Goal: Entertainment & Leisure: Browse casually

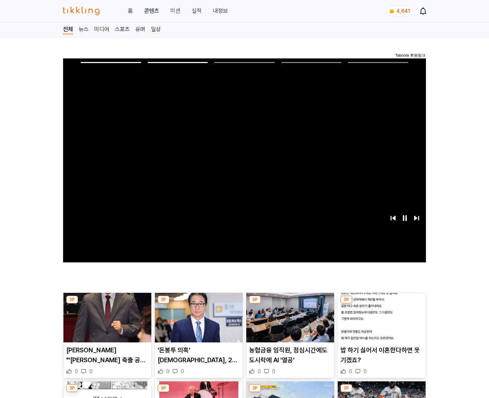
click at [380, 323] on img at bounding box center [382, 318] width 88 height 50
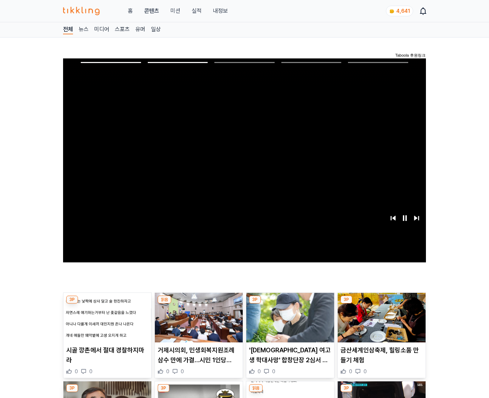
click at [380, 323] on img at bounding box center [382, 318] width 88 height 50
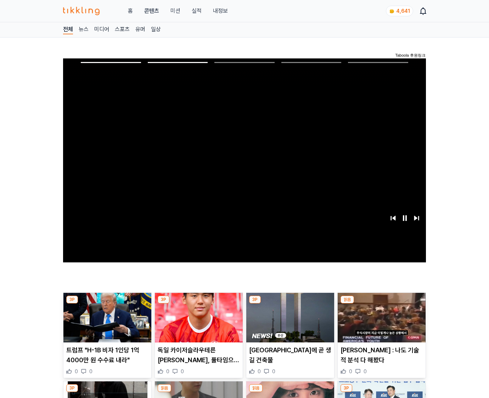
click at [380, 323] on img at bounding box center [382, 318] width 88 height 50
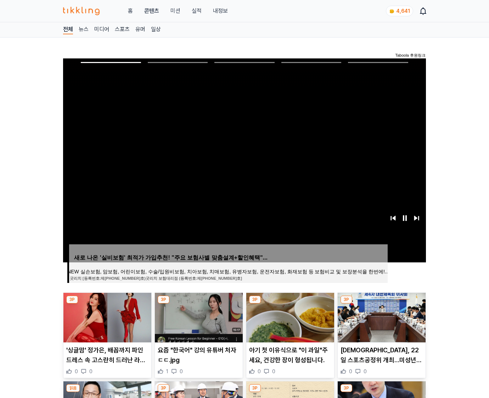
click at [380, 323] on img at bounding box center [382, 318] width 88 height 50
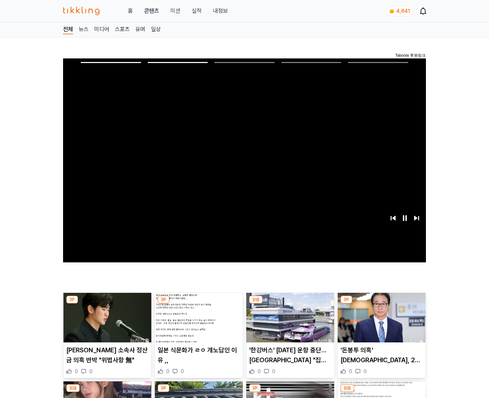
click at [380, 323] on img at bounding box center [382, 318] width 88 height 50
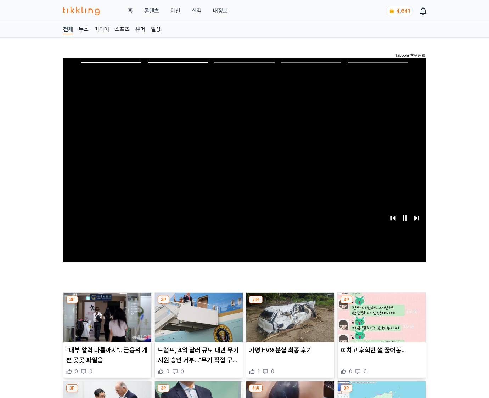
click at [380, 323] on img at bounding box center [382, 318] width 88 height 50
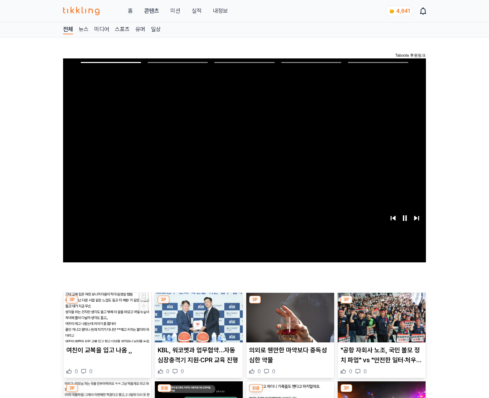
click at [380, 323] on img at bounding box center [382, 318] width 88 height 50
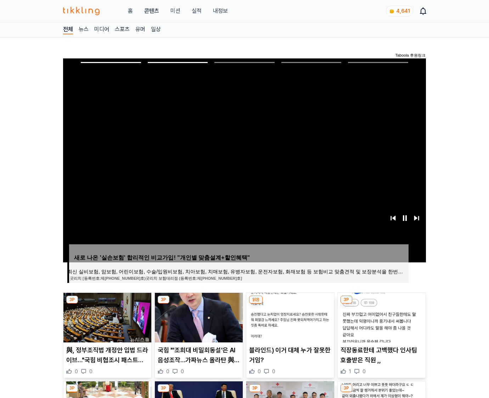
click at [380, 323] on img at bounding box center [382, 318] width 88 height 50
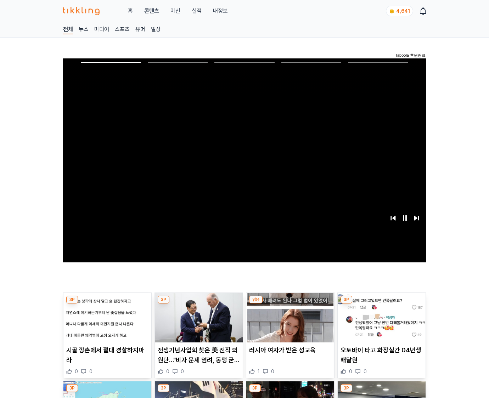
click at [380, 323] on img at bounding box center [382, 318] width 88 height 50
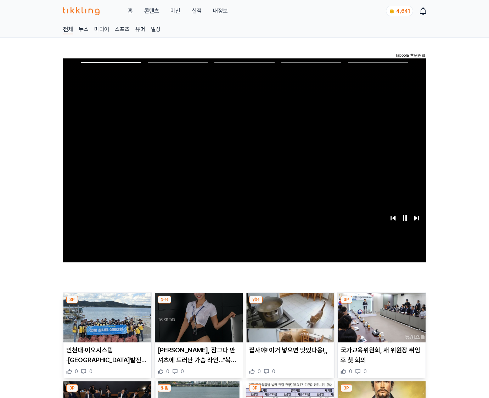
click at [380, 323] on img at bounding box center [382, 318] width 88 height 50
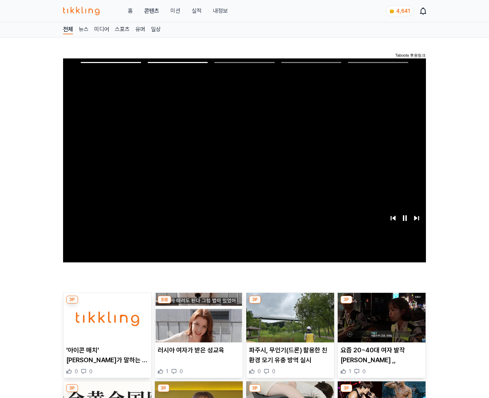
click at [380, 323] on img at bounding box center [382, 318] width 88 height 50
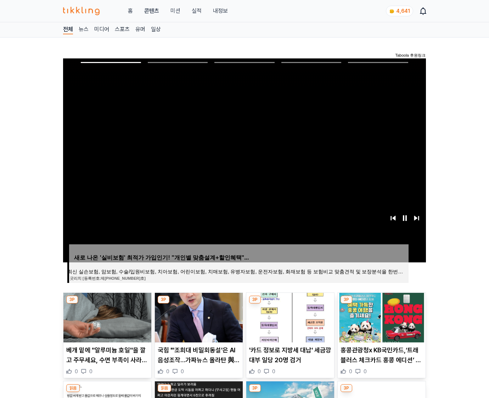
click at [380, 323] on img at bounding box center [382, 318] width 88 height 50
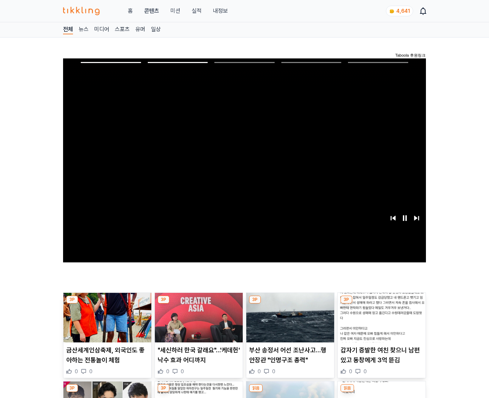
click at [380, 323] on img at bounding box center [382, 318] width 88 height 50
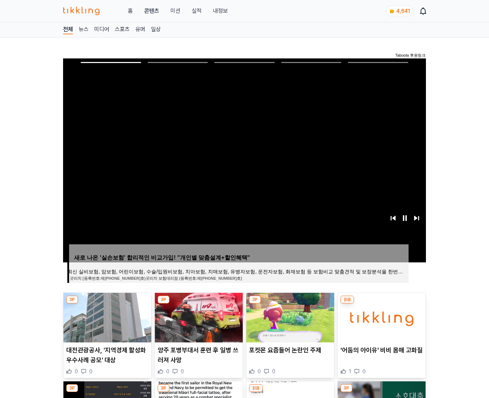
click at [380, 323] on img at bounding box center [382, 318] width 88 height 50
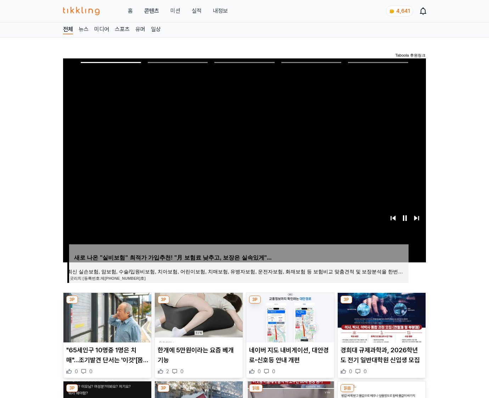
click at [380, 323] on img at bounding box center [382, 318] width 88 height 50
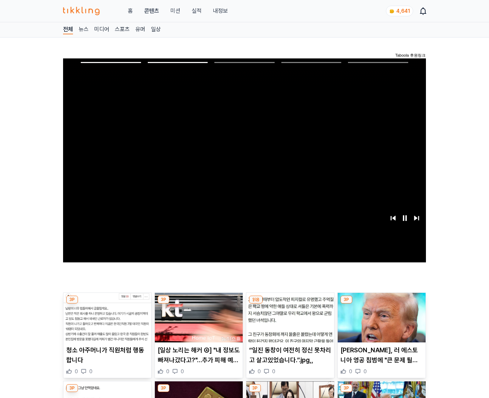
click at [380, 323] on img at bounding box center [382, 318] width 88 height 50
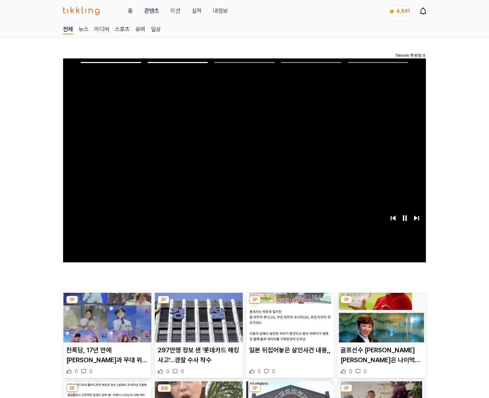
click at [380, 323] on img at bounding box center [382, 318] width 88 height 50
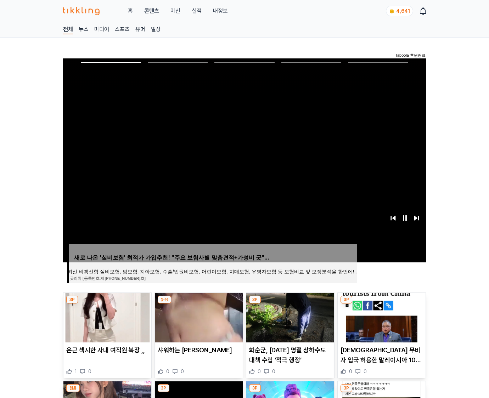
click at [380, 323] on img at bounding box center [382, 318] width 88 height 50
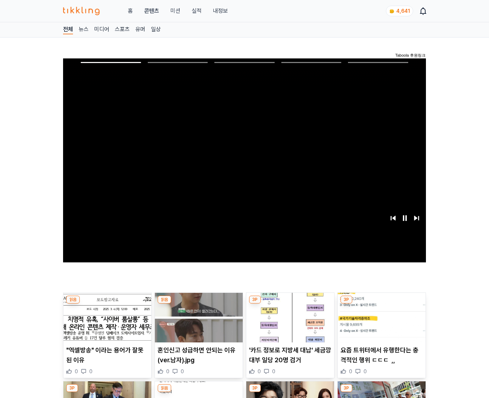
click at [380, 323] on img at bounding box center [382, 318] width 88 height 50
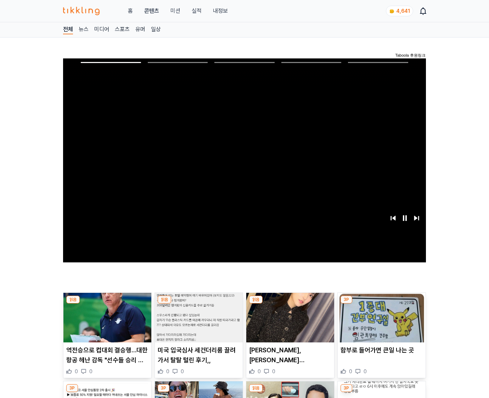
click at [380, 323] on img at bounding box center [382, 318] width 88 height 50
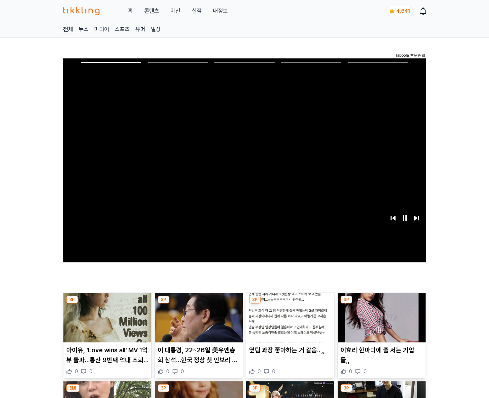
click at [380, 323] on img at bounding box center [382, 318] width 88 height 50
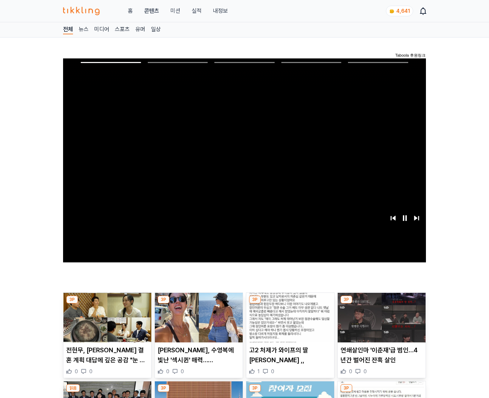
click at [380, 323] on img at bounding box center [382, 318] width 88 height 50
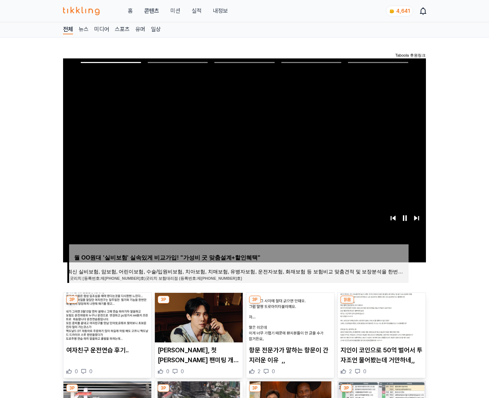
click at [380, 323] on img at bounding box center [382, 318] width 88 height 50
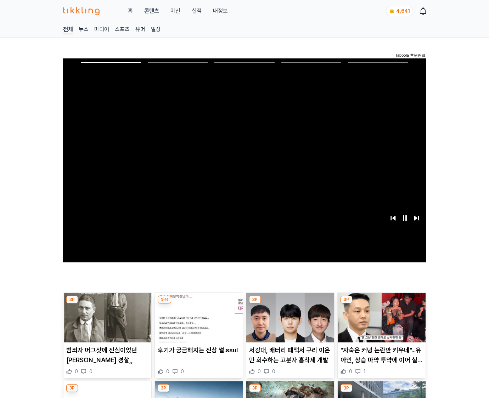
click at [380, 323] on img at bounding box center [382, 318] width 88 height 50
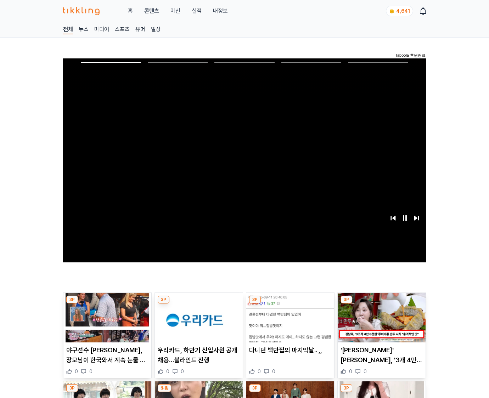
click at [380, 323] on img at bounding box center [382, 318] width 88 height 50
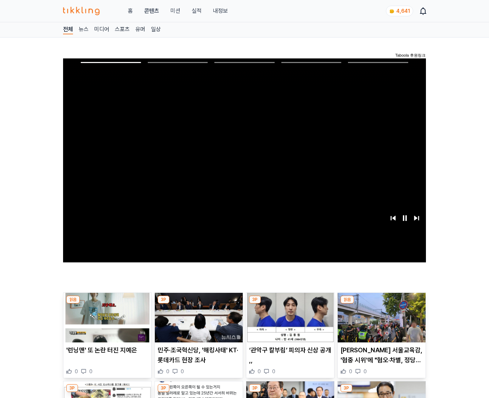
click at [380, 323] on img at bounding box center [382, 318] width 88 height 50
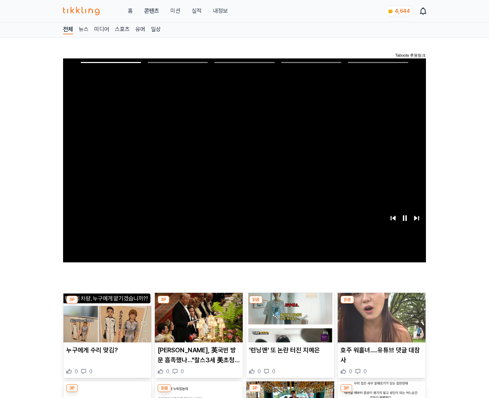
click at [380, 323] on img at bounding box center [382, 318] width 88 height 50
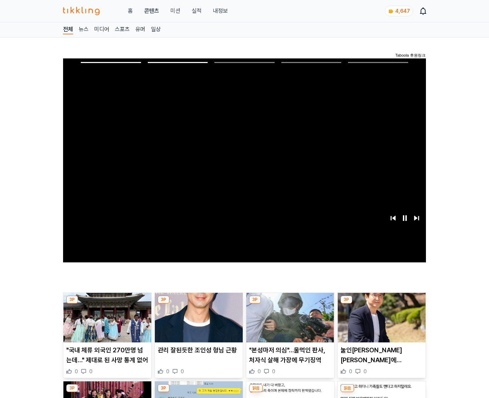
click at [380, 323] on img at bounding box center [382, 318] width 88 height 50
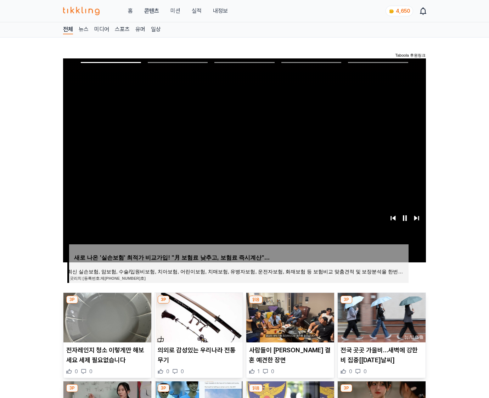
click at [380, 323] on img at bounding box center [382, 318] width 88 height 50
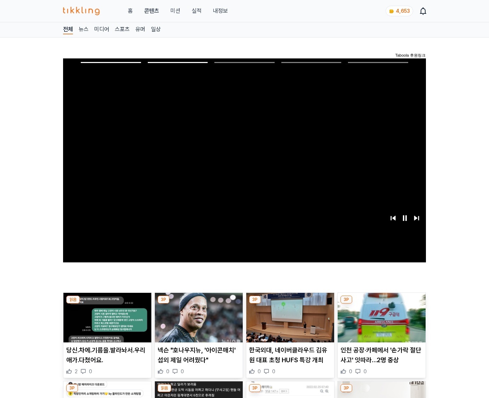
click at [380, 323] on img at bounding box center [382, 318] width 88 height 50
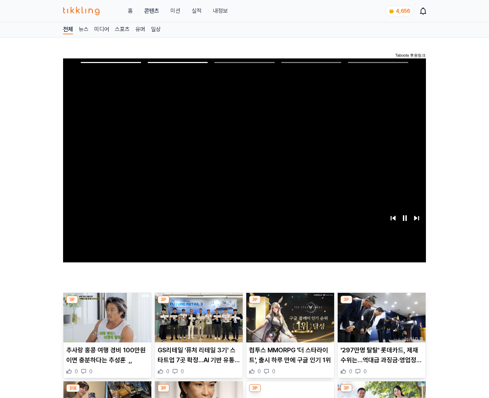
click at [380, 323] on img at bounding box center [382, 318] width 88 height 50
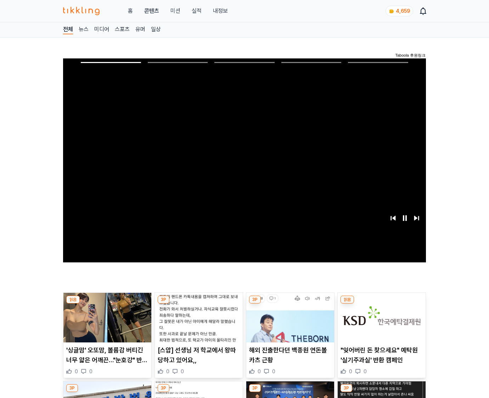
click at [380, 323] on img at bounding box center [382, 318] width 88 height 50
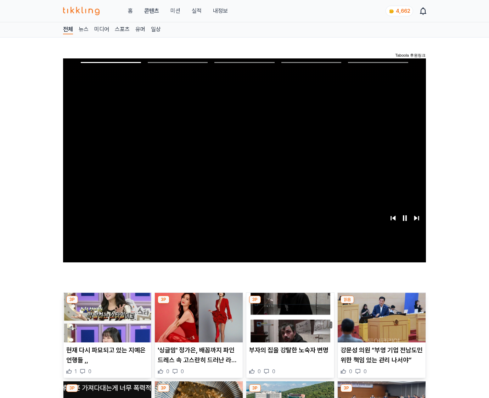
click at [380, 323] on img at bounding box center [382, 318] width 88 height 50
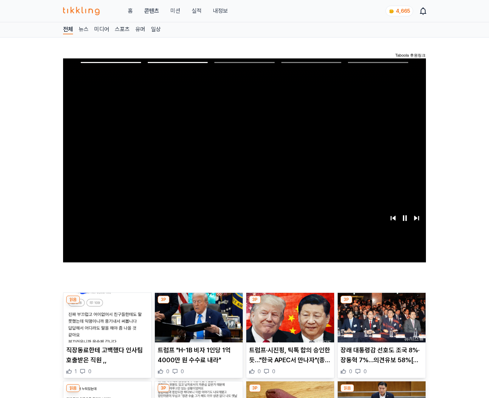
click at [380, 323] on img at bounding box center [382, 318] width 88 height 50
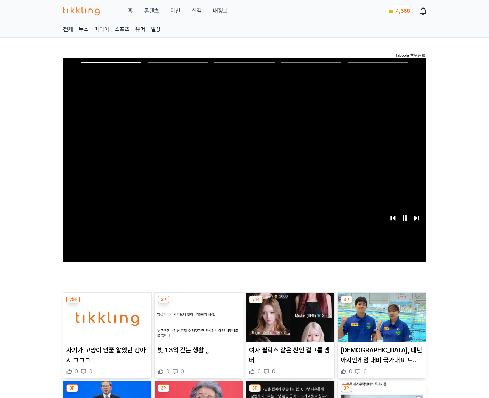
click at [380, 323] on img at bounding box center [382, 318] width 88 height 50
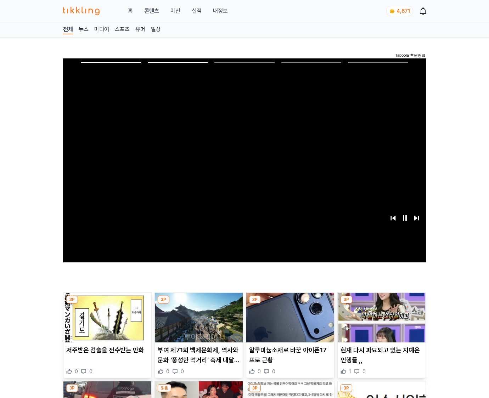
click at [380, 323] on img at bounding box center [382, 318] width 88 height 50
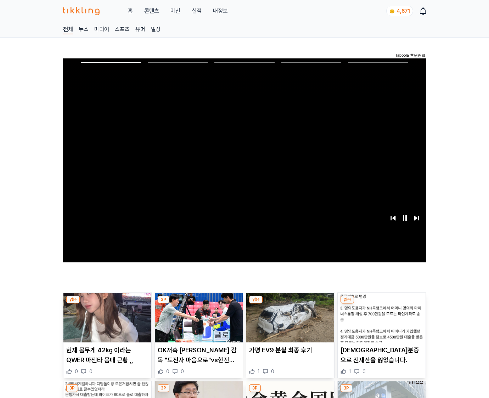
click at [380, 323] on img at bounding box center [382, 318] width 88 height 50
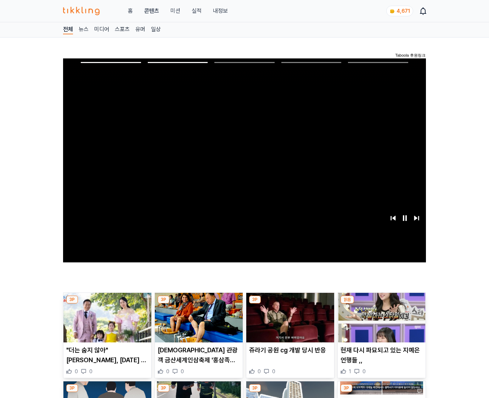
click at [380, 323] on img at bounding box center [382, 318] width 88 height 50
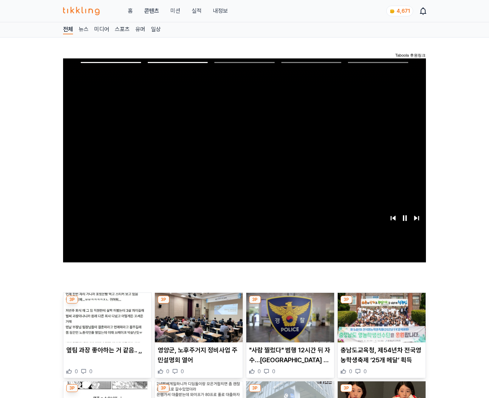
click at [380, 323] on img at bounding box center [382, 318] width 88 height 50
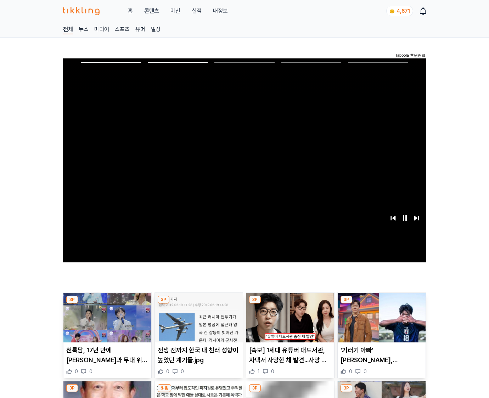
click at [380, 323] on img at bounding box center [382, 318] width 88 height 50
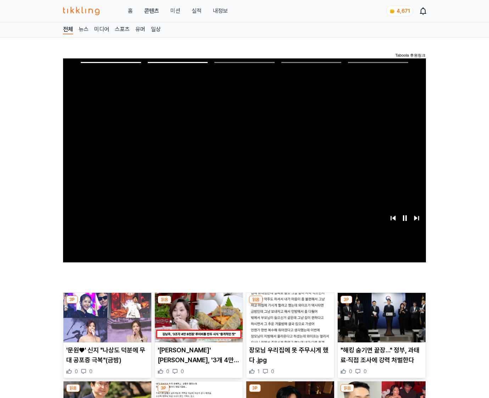
click at [380, 323] on img at bounding box center [382, 318] width 88 height 50
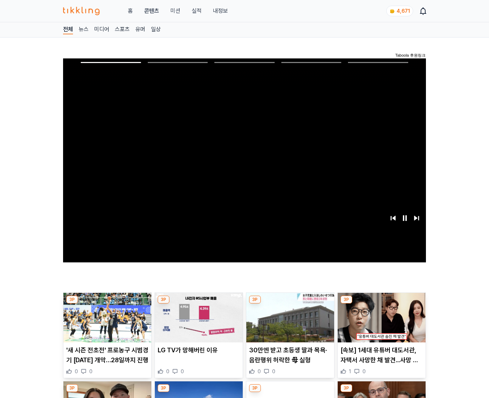
click at [380, 323] on img at bounding box center [382, 318] width 88 height 50
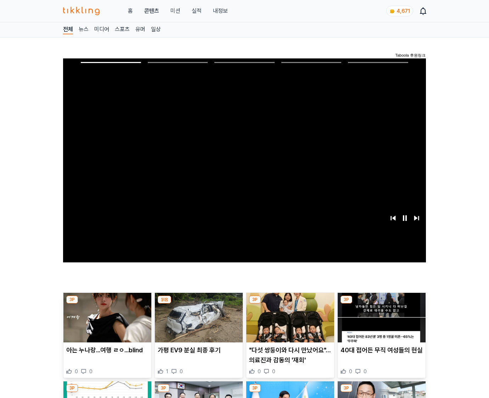
click at [380, 323] on img at bounding box center [382, 318] width 88 height 50
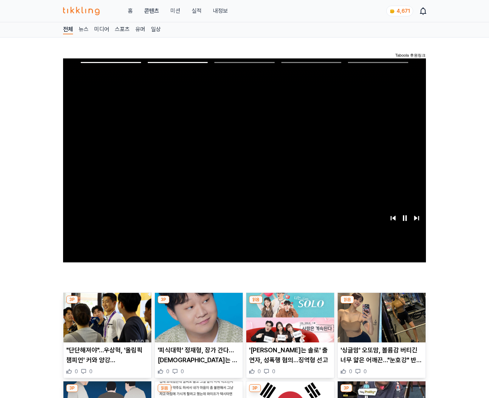
click at [380, 323] on img at bounding box center [382, 318] width 88 height 50
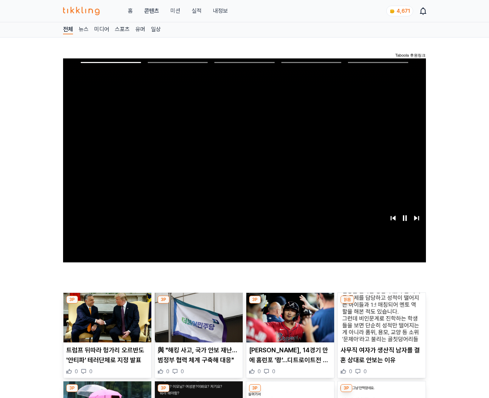
click at [380, 323] on img at bounding box center [382, 318] width 88 height 50
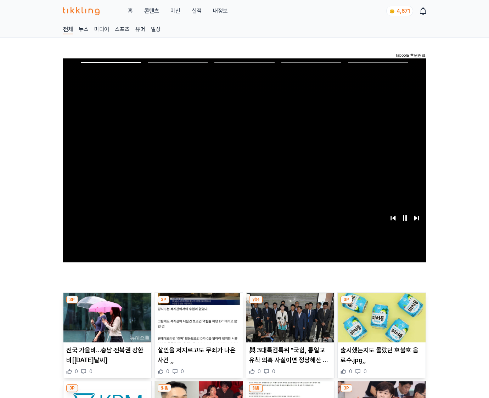
click at [380, 323] on img at bounding box center [382, 318] width 88 height 50
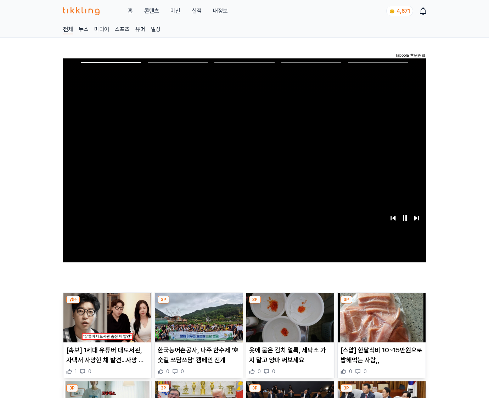
click at [380, 323] on img at bounding box center [382, 318] width 88 height 50
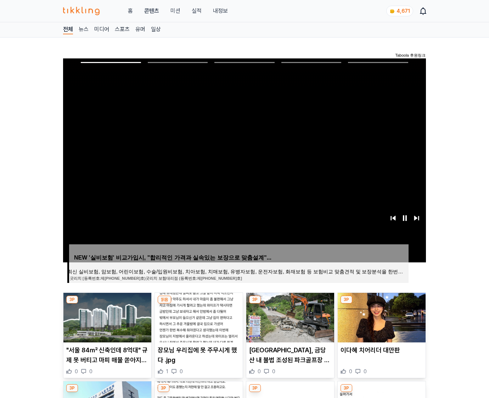
click at [380, 323] on img at bounding box center [382, 318] width 88 height 50
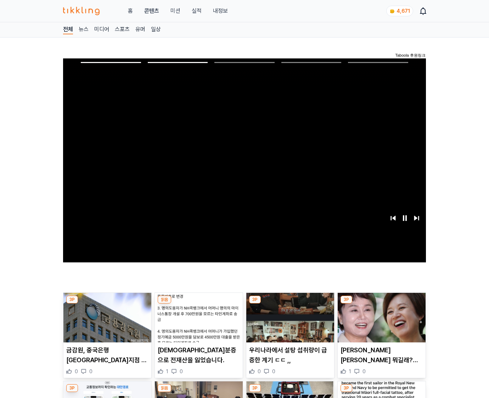
click at [380, 323] on img at bounding box center [382, 318] width 88 height 50
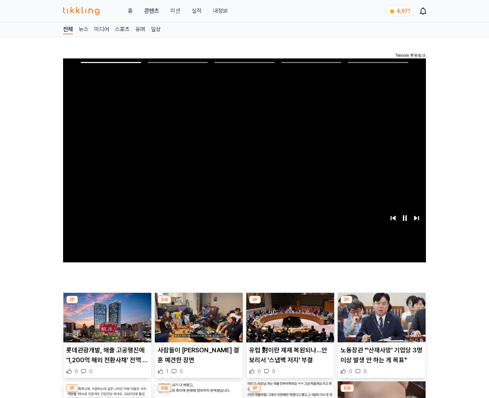
click at [380, 323] on img at bounding box center [382, 318] width 88 height 50
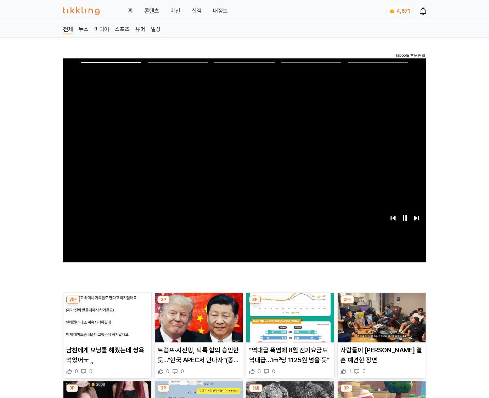
click at [380, 323] on img at bounding box center [382, 318] width 88 height 50
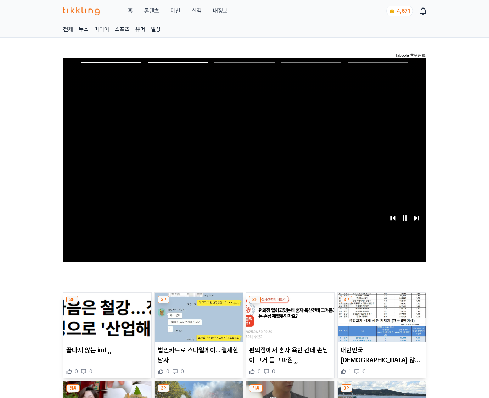
click at [380, 323] on img at bounding box center [382, 318] width 88 height 50
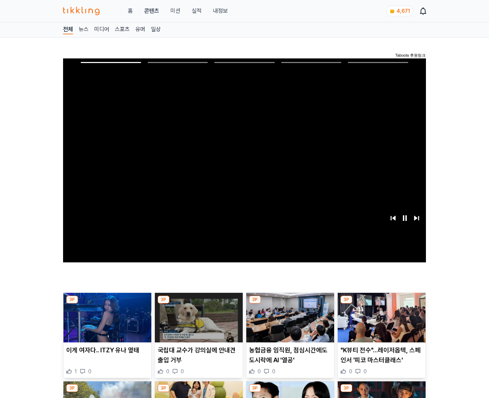
click at [380, 323] on img at bounding box center [382, 318] width 88 height 50
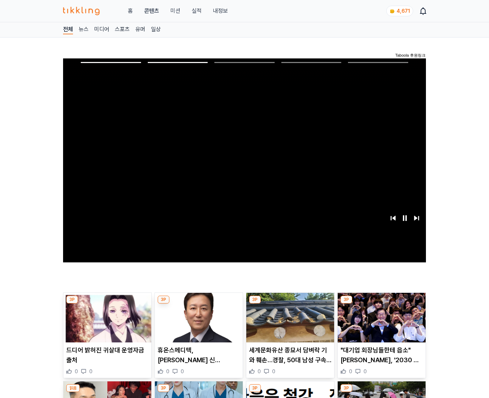
click at [380, 323] on img at bounding box center [382, 318] width 88 height 50
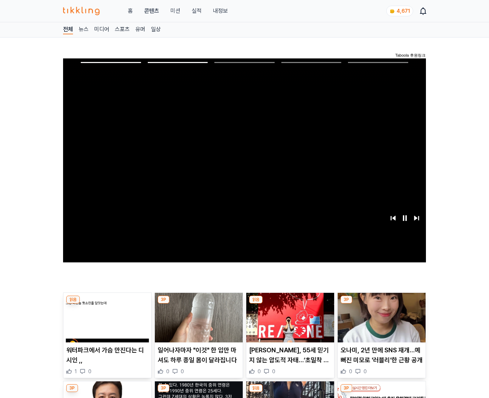
click at [380, 323] on img at bounding box center [382, 318] width 88 height 50
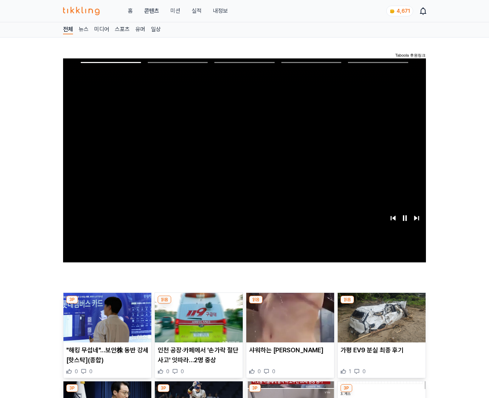
click at [380, 323] on img at bounding box center [382, 318] width 88 height 50
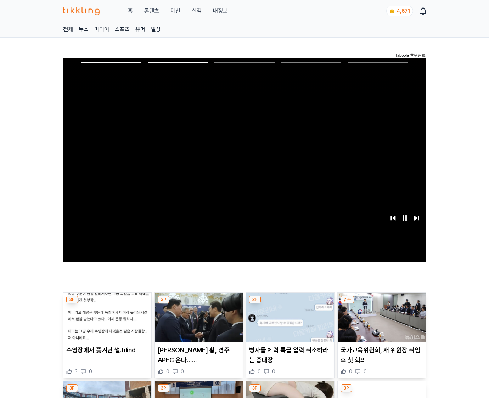
click at [380, 323] on img at bounding box center [382, 318] width 88 height 50
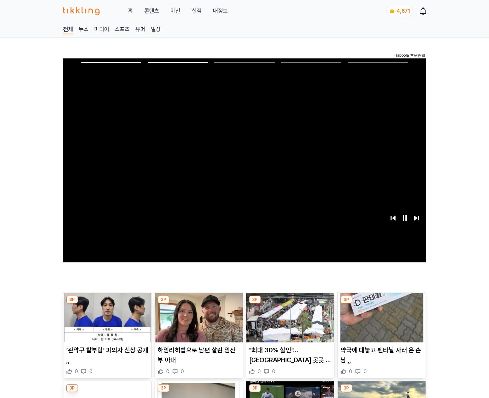
click at [380, 323] on img at bounding box center [382, 318] width 88 height 50
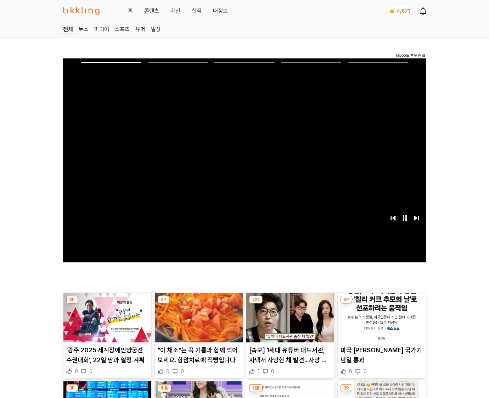
click at [380, 323] on img at bounding box center [382, 318] width 88 height 50
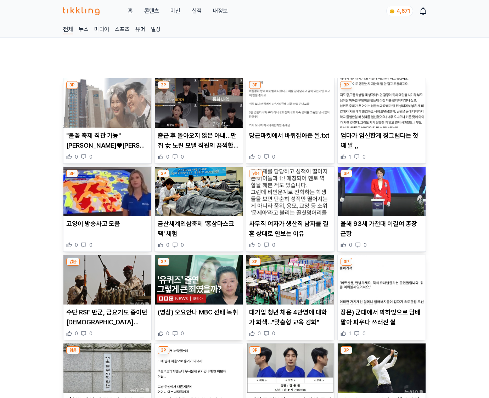
click at [380, 323] on p "장문) 군대에서 박하잎으로 담배말아 피우다 쓰러진 썰" at bounding box center [382, 318] width 82 height 20
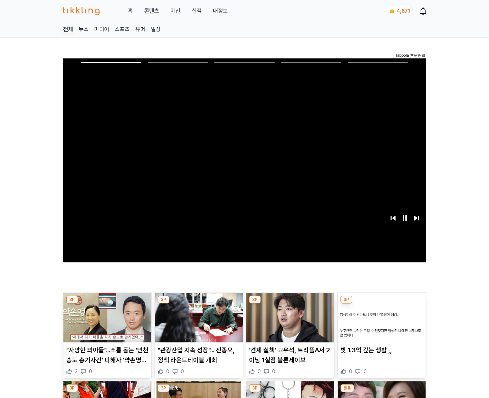
click at [380, 323] on img at bounding box center [382, 318] width 88 height 50
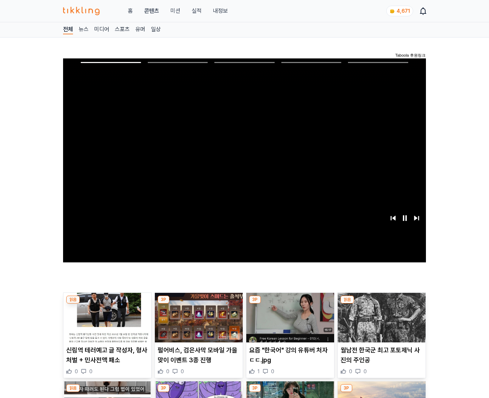
click at [380, 323] on img at bounding box center [382, 318] width 88 height 50
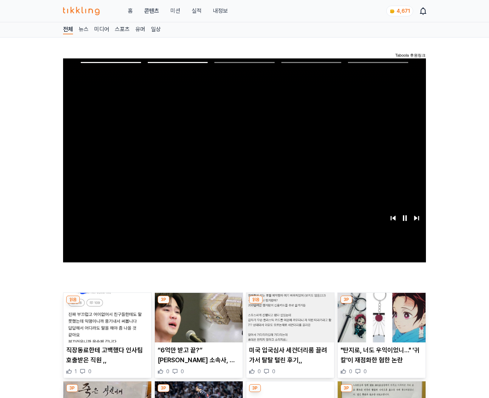
click at [380, 323] on img at bounding box center [382, 318] width 88 height 50
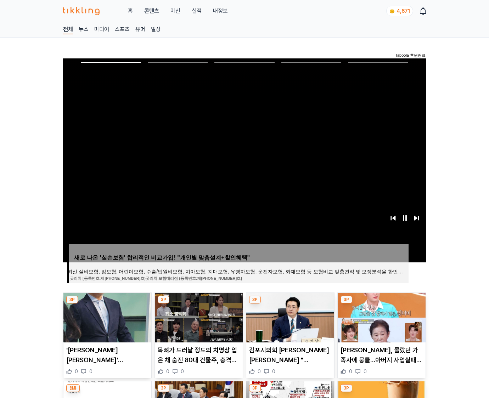
click at [380, 323] on img at bounding box center [382, 318] width 88 height 50
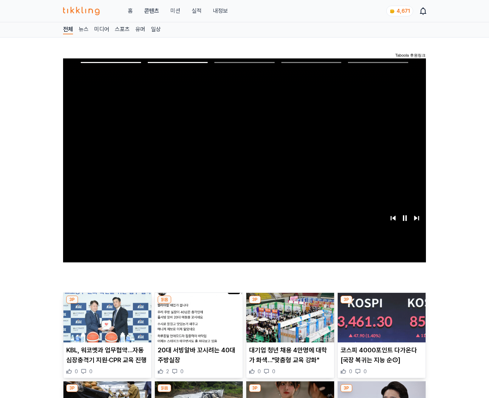
click at [380, 323] on img at bounding box center [382, 318] width 88 height 50
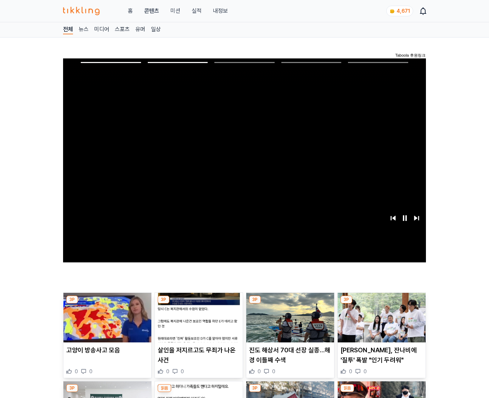
click at [380, 323] on img at bounding box center [382, 318] width 88 height 50
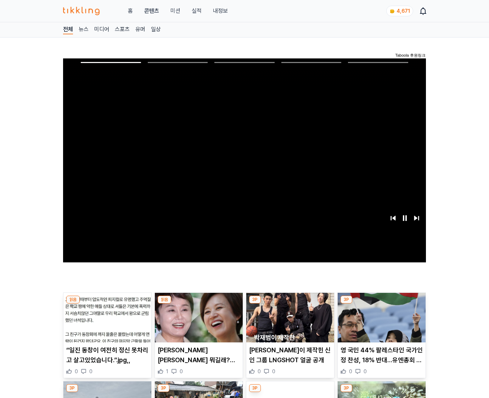
click at [380, 323] on img at bounding box center [382, 318] width 88 height 50
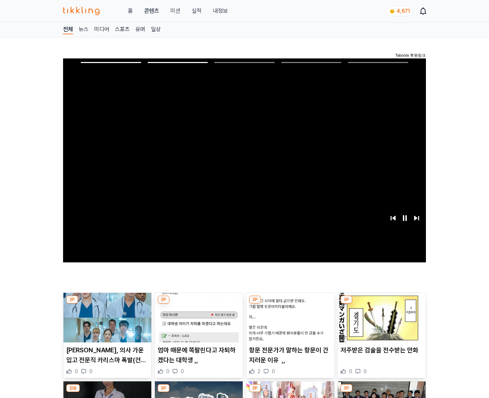
click at [380, 323] on img at bounding box center [382, 318] width 88 height 50
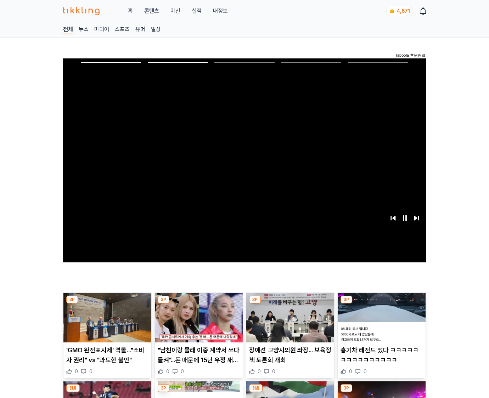
click at [380, 323] on img at bounding box center [382, 318] width 88 height 50
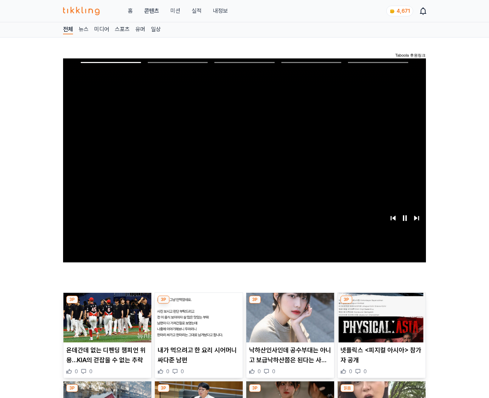
click at [380, 323] on img at bounding box center [382, 318] width 88 height 50
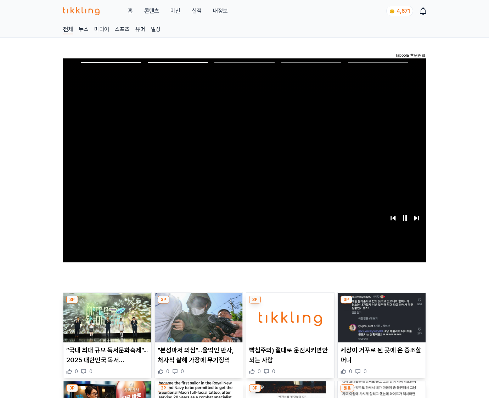
click at [380, 323] on img at bounding box center [382, 318] width 88 height 50
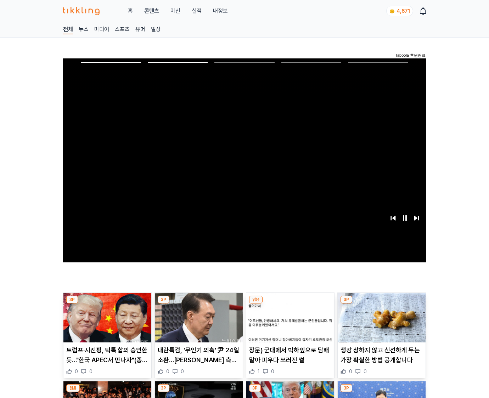
click at [380, 323] on img at bounding box center [382, 318] width 88 height 50
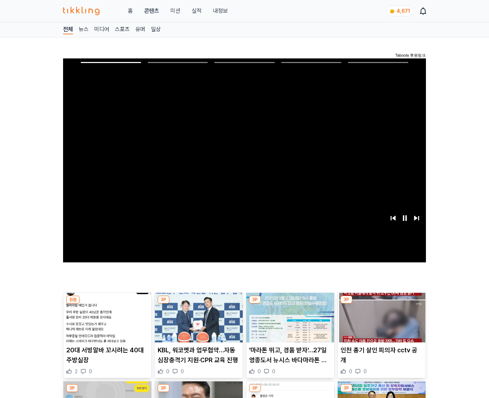
click at [380, 323] on img at bounding box center [382, 318] width 88 height 50
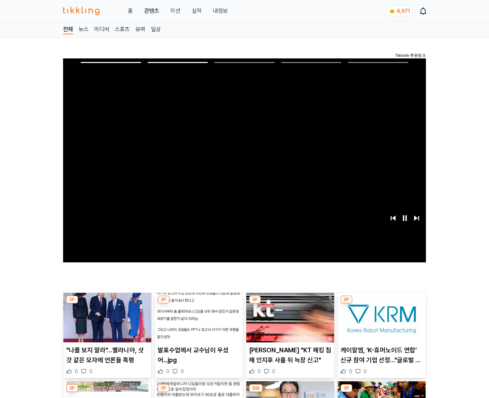
click at [380, 323] on img at bounding box center [382, 318] width 88 height 50
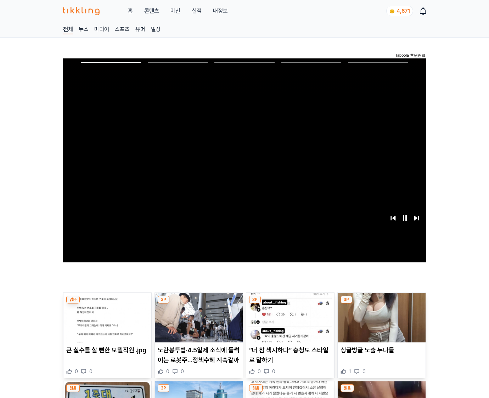
click at [380, 323] on img at bounding box center [382, 318] width 88 height 50
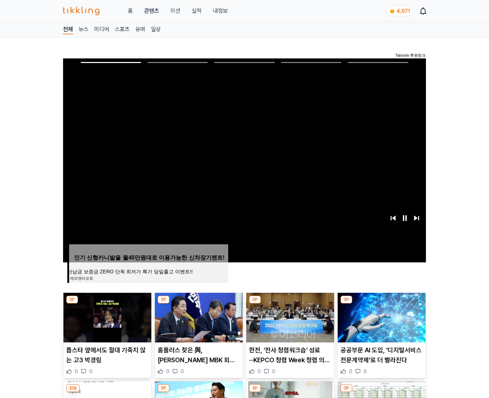
click at [380, 323] on img at bounding box center [382, 318] width 88 height 50
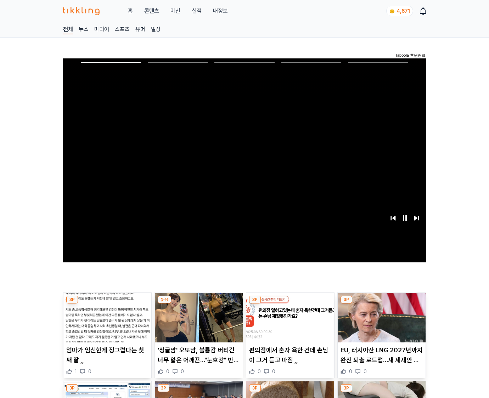
click at [380, 323] on img at bounding box center [382, 318] width 88 height 50
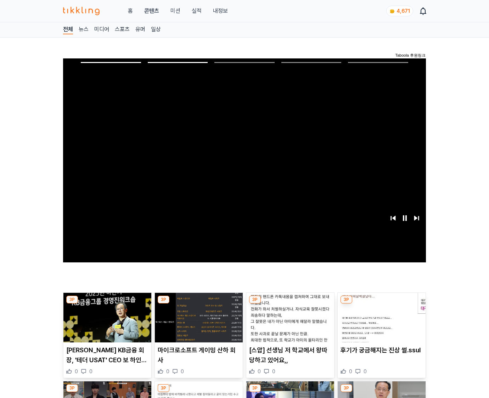
click at [380, 323] on img at bounding box center [382, 318] width 88 height 50
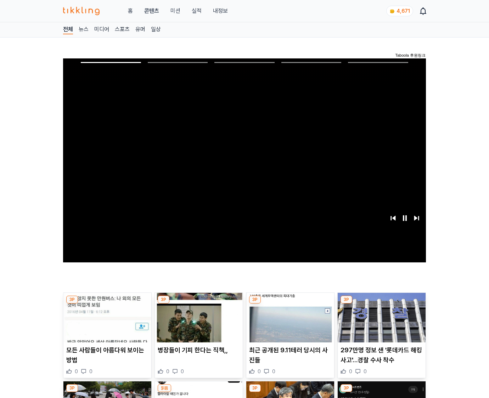
click at [380, 323] on img at bounding box center [382, 318] width 88 height 50
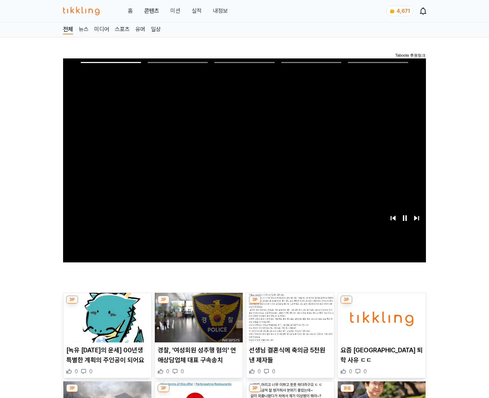
click at [380, 323] on img at bounding box center [382, 318] width 88 height 50
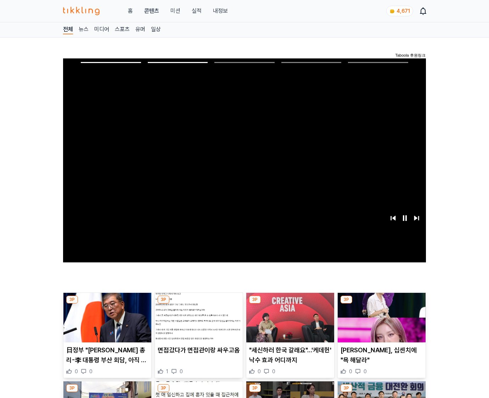
click at [380, 323] on img at bounding box center [382, 318] width 88 height 50
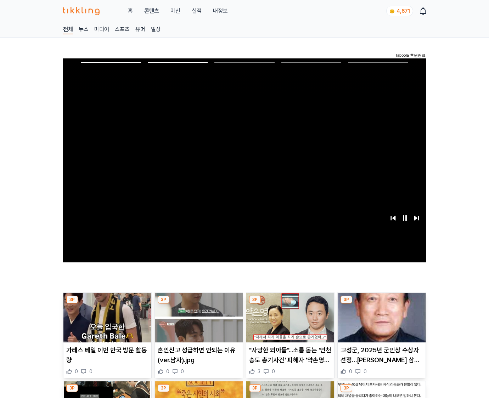
click at [380, 323] on img at bounding box center [382, 318] width 88 height 50
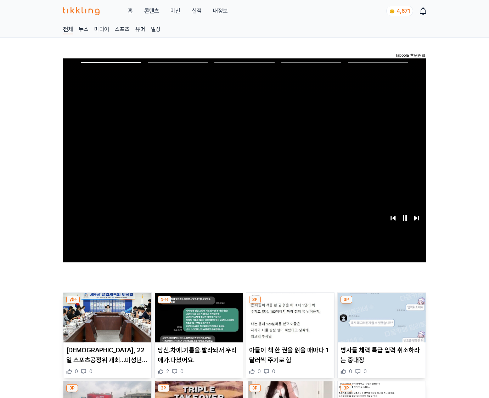
click at [380, 323] on img at bounding box center [382, 318] width 88 height 50
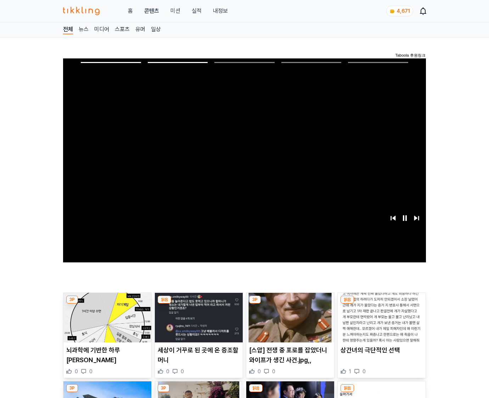
click at [380, 323] on img at bounding box center [382, 318] width 88 height 50
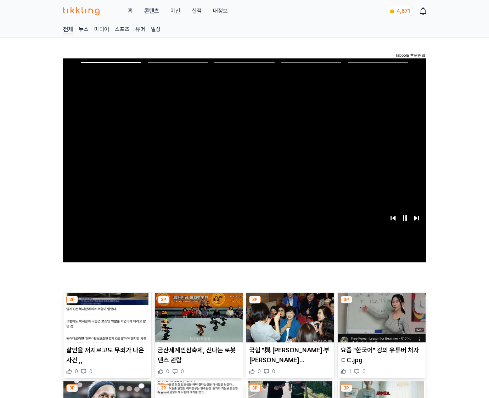
click at [380, 323] on img at bounding box center [382, 318] width 88 height 50
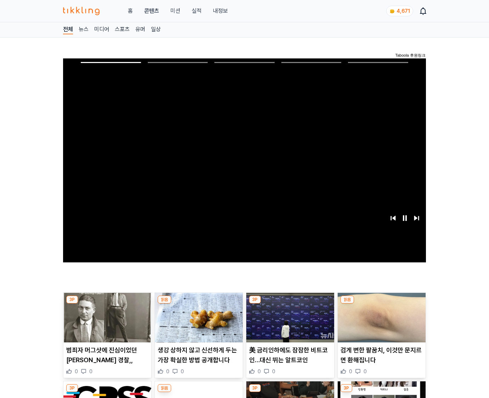
click at [380, 323] on img at bounding box center [382, 318] width 88 height 50
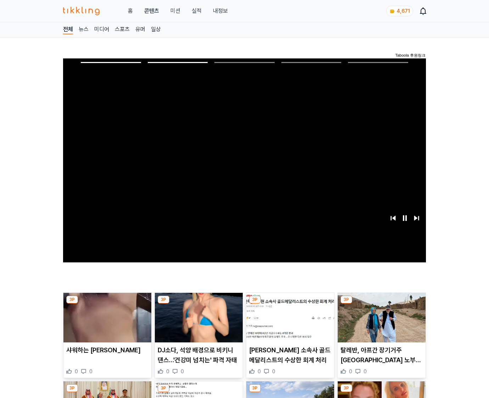
click at [380, 323] on img at bounding box center [382, 318] width 88 height 50
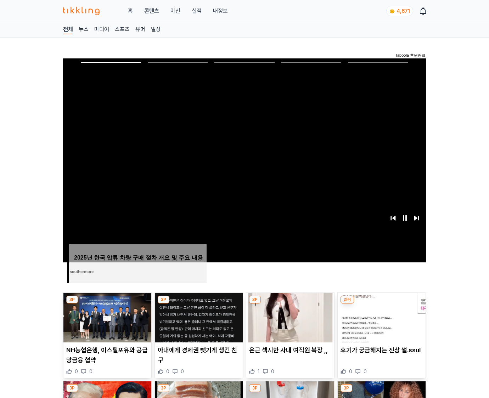
click at [380, 323] on img at bounding box center [382, 318] width 88 height 50
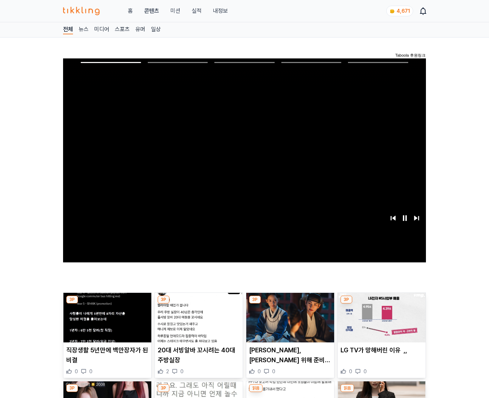
click at [380, 323] on img at bounding box center [382, 318] width 88 height 50
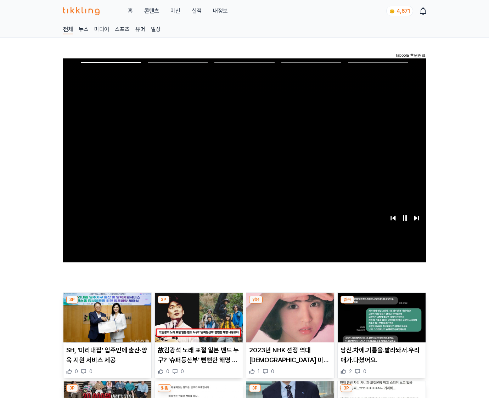
click at [380, 323] on img at bounding box center [382, 318] width 88 height 50
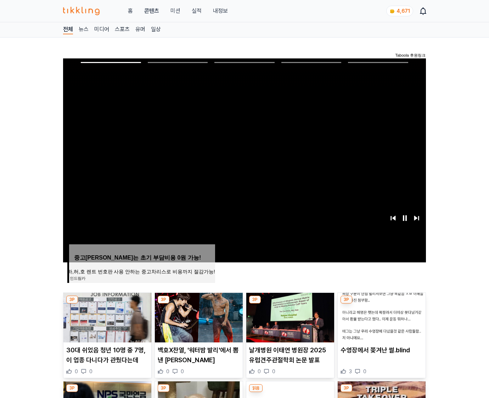
click at [380, 323] on img at bounding box center [382, 318] width 88 height 50
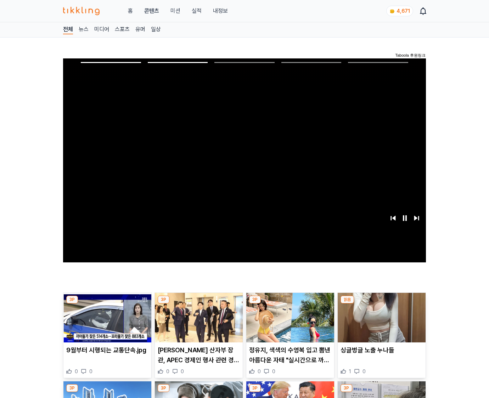
click at [380, 323] on img at bounding box center [382, 318] width 88 height 50
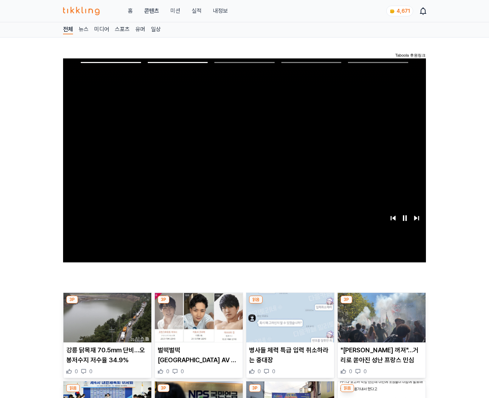
click at [380, 323] on img at bounding box center [382, 318] width 88 height 50
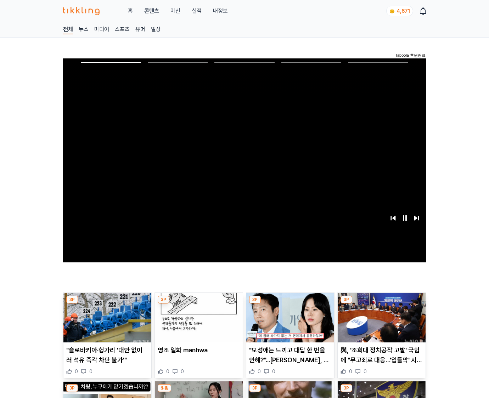
click at [380, 323] on img at bounding box center [382, 318] width 88 height 50
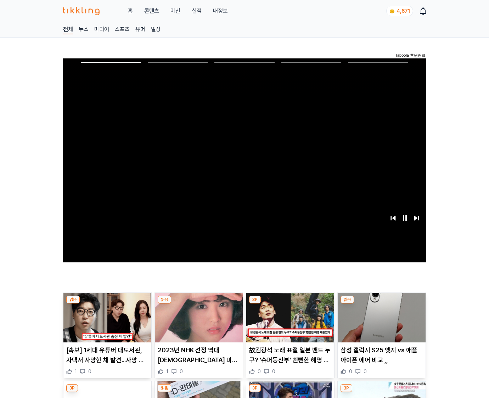
click at [380, 323] on img at bounding box center [382, 318] width 88 height 50
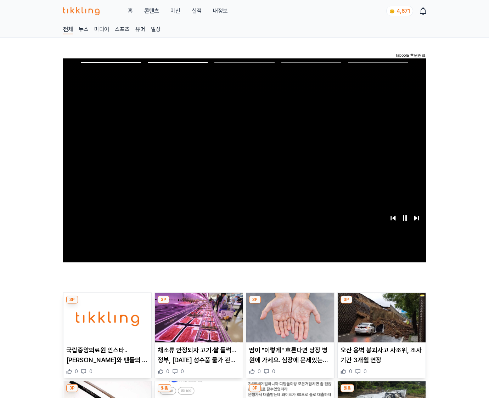
click at [380, 323] on img at bounding box center [382, 318] width 88 height 50
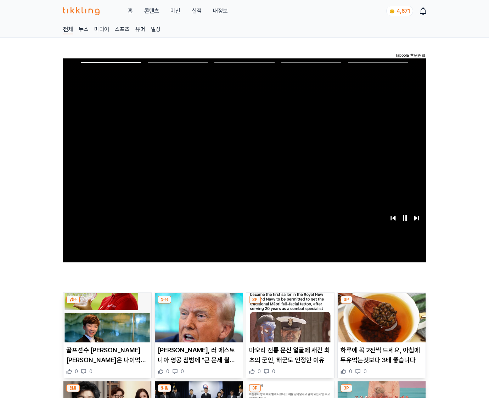
click at [380, 323] on img at bounding box center [382, 318] width 88 height 50
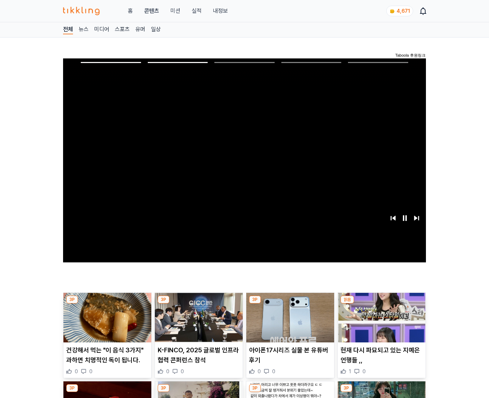
click at [380, 323] on img at bounding box center [382, 318] width 88 height 50
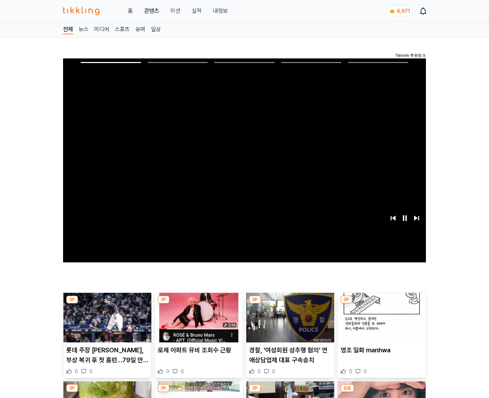
click at [380, 323] on img at bounding box center [382, 318] width 88 height 50
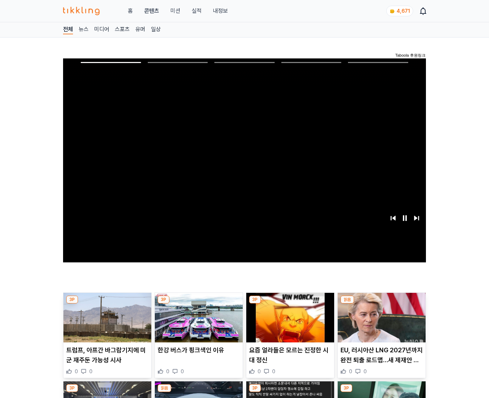
click at [380, 323] on img at bounding box center [382, 318] width 88 height 50
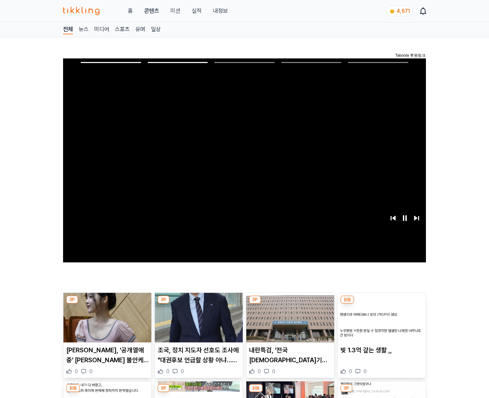
click at [380, 323] on img at bounding box center [382, 318] width 88 height 50
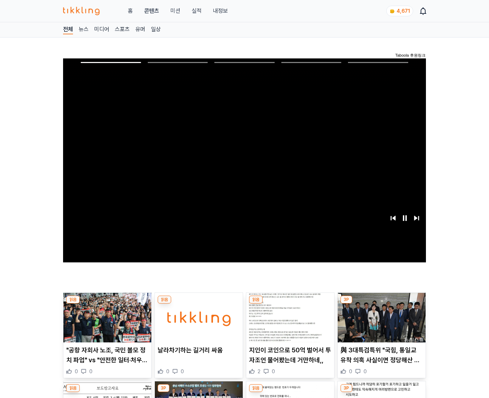
click at [380, 323] on img at bounding box center [382, 318] width 88 height 50
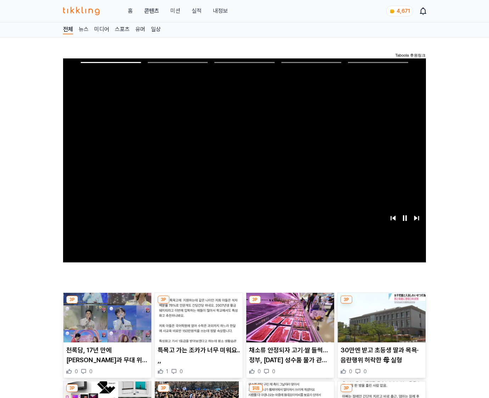
click at [380, 323] on img at bounding box center [382, 318] width 88 height 50
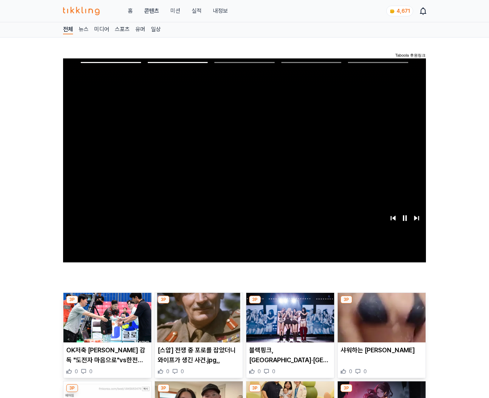
click at [380, 323] on img at bounding box center [382, 318] width 88 height 50
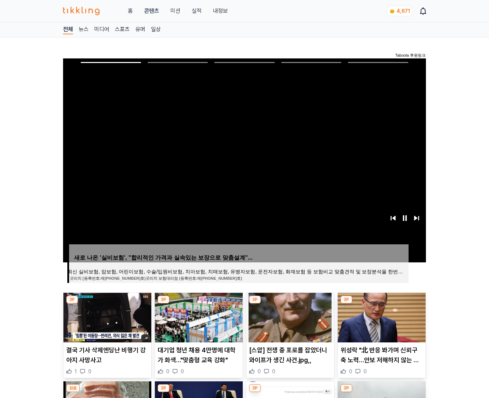
click at [380, 323] on img at bounding box center [382, 318] width 88 height 50
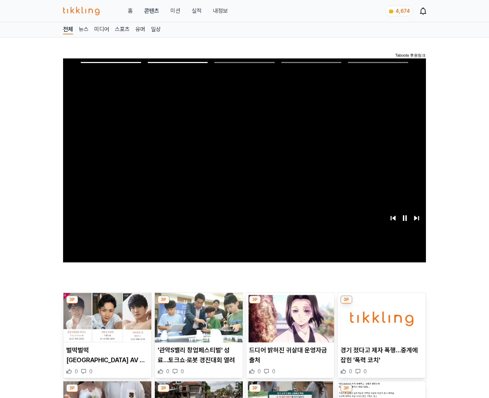
click at [380, 323] on img at bounding box center [382, 318] width 88 height 50
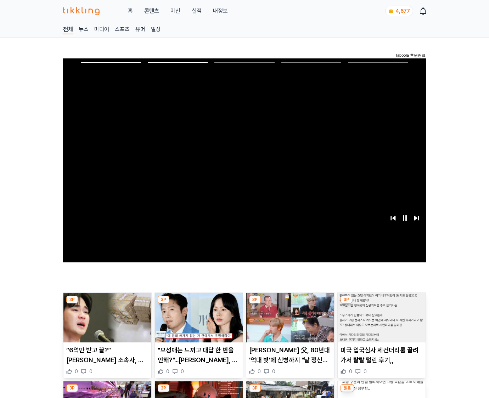
click at [380, 323] on img at bounding box center [382, 318] width 88 height 50
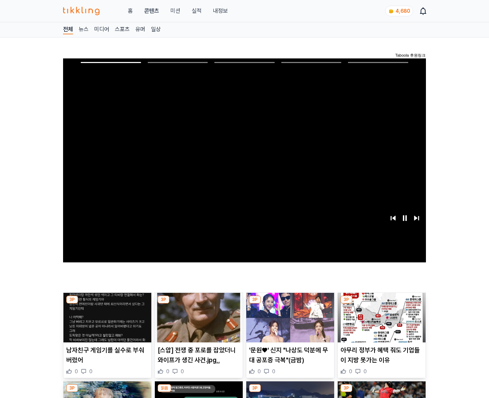
click at [380, 323] on img at bounding box center [382, 318] width 88 height 50
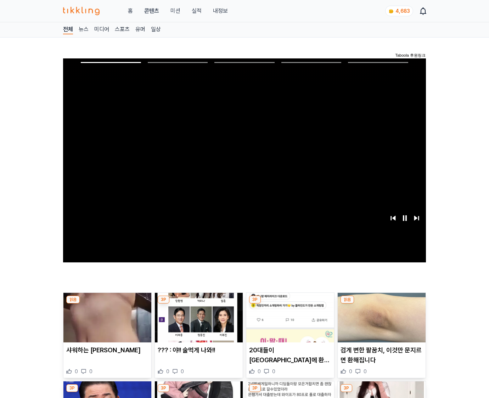
click at [380, 323] on img at bounding box center [382, 318] width 88 height 50
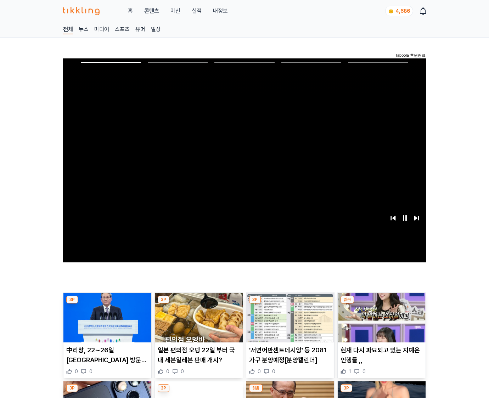
click at [380, 323] on img at bounding box center [382, 318] width 88 height 50
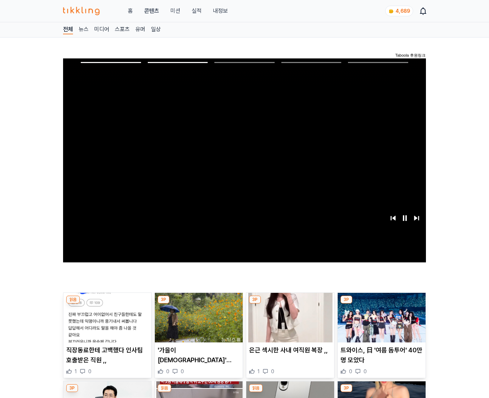
click at [380, 323] on img at bounding box center [382, 318] width 88 height 50
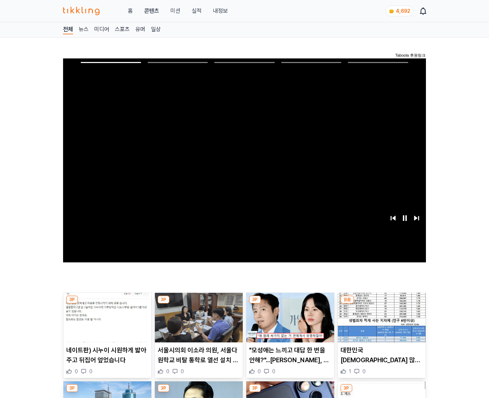
click at [380, 323] on img at bounding box center [382, 318] width 88 height 50
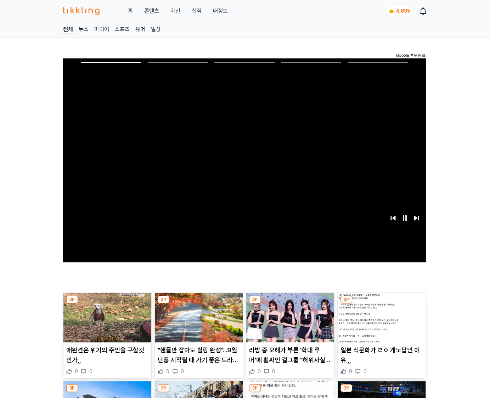
click at [380, 323] on img at bounding box center [382, 318] width 88 height 50
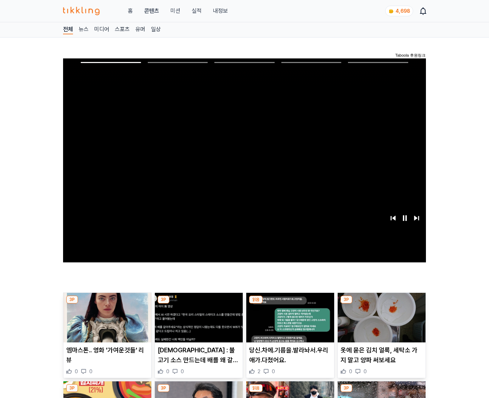
click at [380, 323] on img at bounding box center [382, 318] width 88 height 50
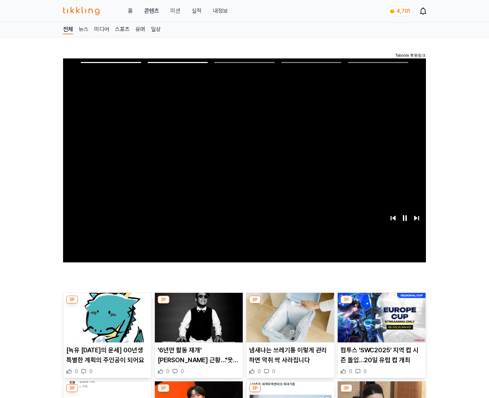
click at [380, 323] on img at bounding box center [382, 318] width 88 height 50
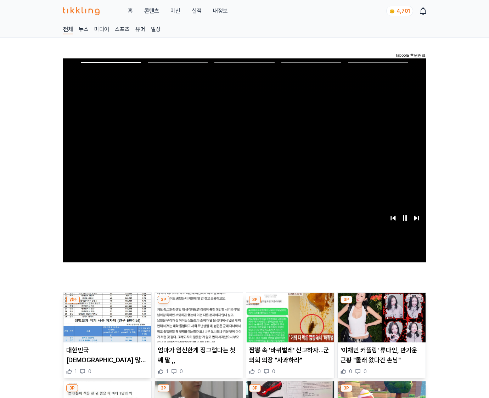
click at [380, 323] on img at bounding box center [382, 318] width 88 height 50
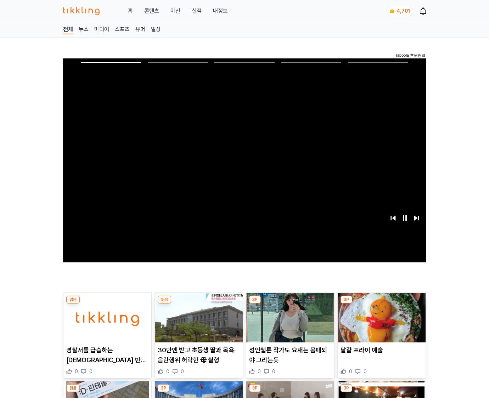
click at [380, 323] on img at bounding box center [382, 318] width 88 height 50
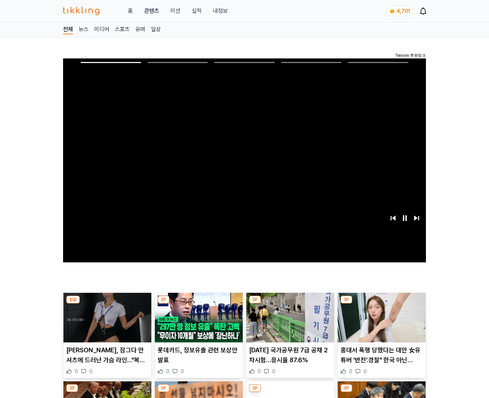
click at [380, 323] on img at bounding box center [382, 318] width 88 height 50
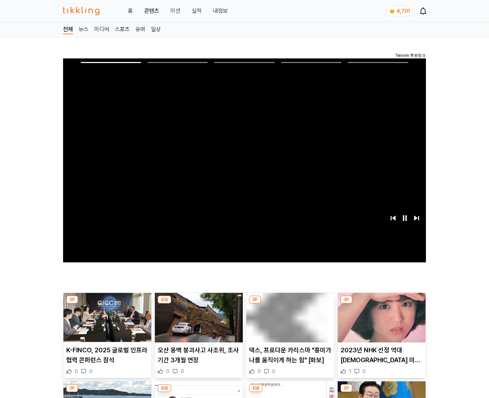
click at [380, 323] on img at bounding box center [382, 318] width 88 height 50
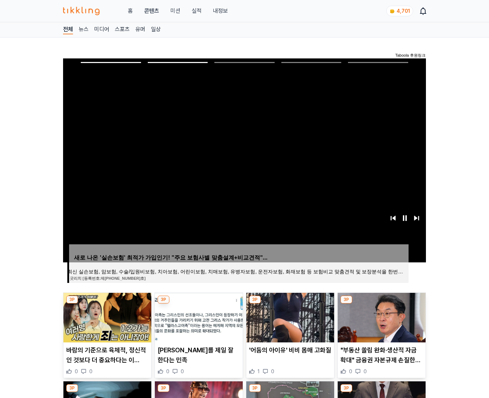
click at [380, 323] on img at bounding box center [382, 318] width 88 height 50
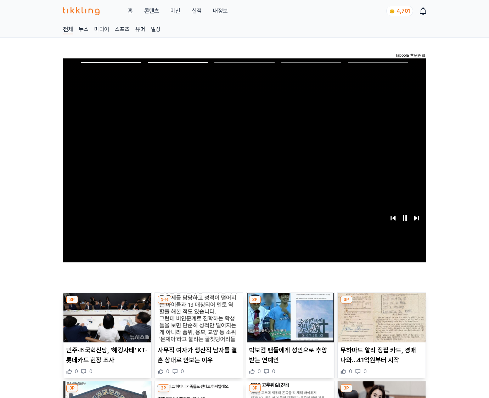
click at [380, 323] on img at bounding box center [382, 318] width 88 height 50
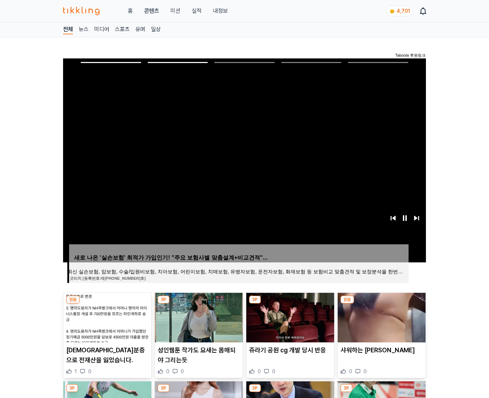
click at [380, 323] on img at bounding box center [382, 318] width 88 height 50
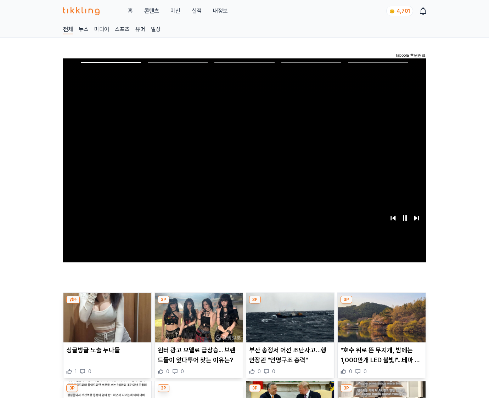
click at [380, 323] on img at bounding box center [382, 318] width 88 height 50
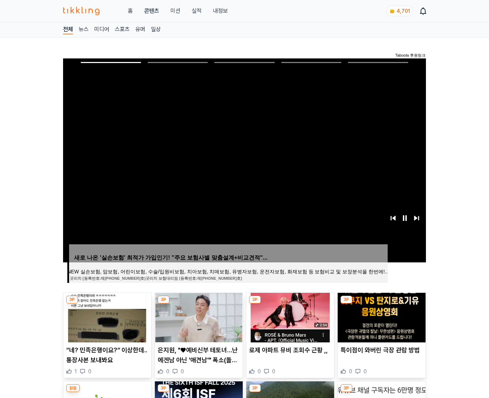
click at [380, 323] on img at bounding box center [382, 318] width 88 height 50
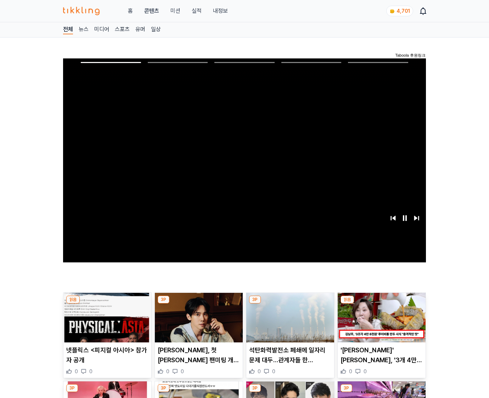
click at [380, 323] on img at bounding box center [382, 318] width 88 height 50
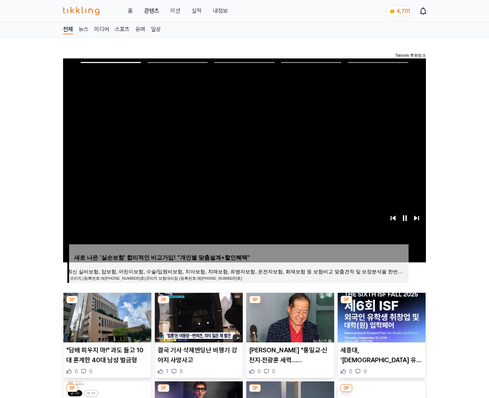
click at [380, 323] on img at bounding box center [382, 318] width 88 height 50
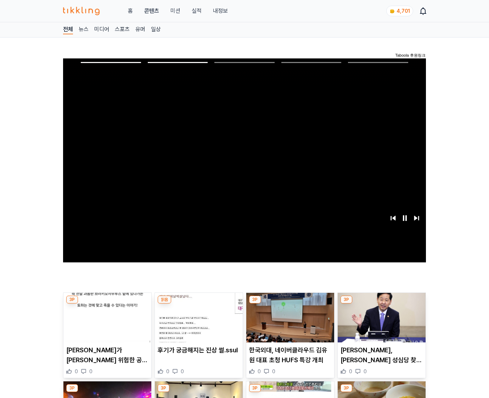
click at [380, 323] on img at bounding box center [382, 318] width 88 height 50
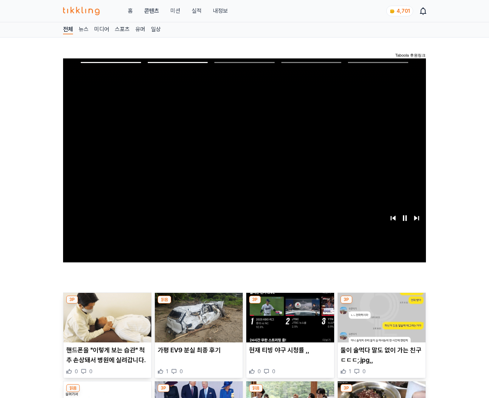
click at [380, 323] on img at bounding box center [382, 318] width 88 height 50
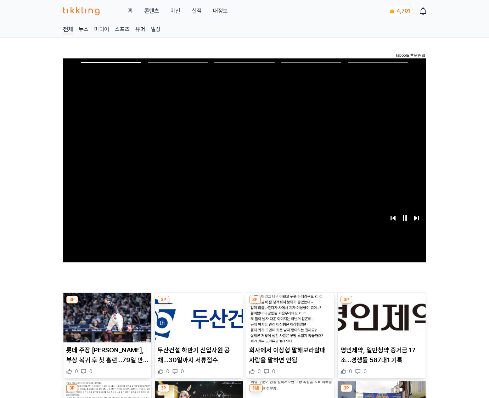
click at [380, 323] on img at bounding box center [382, 318] width 88 height 50
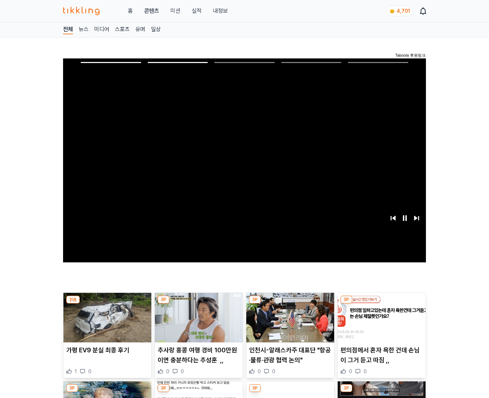
click at [380, 323] on img at bounding box center [382, 318] width 88 height 50
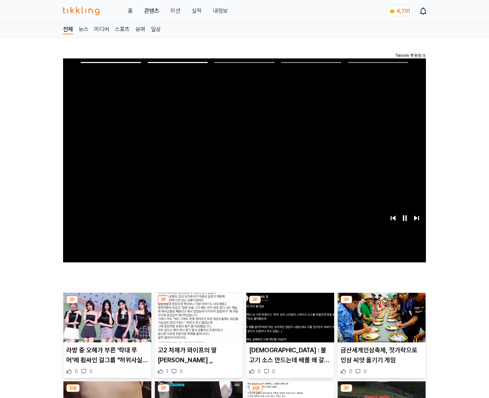
click at [380, 323] on img at bounding box center [382, 318] width 88 height 50
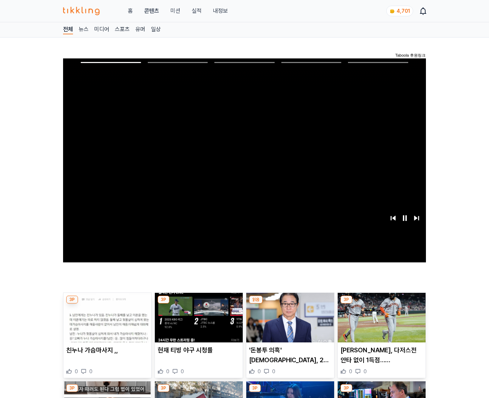
click at [380, 323] on img at bounding box center [382, 318] width 88 height 50
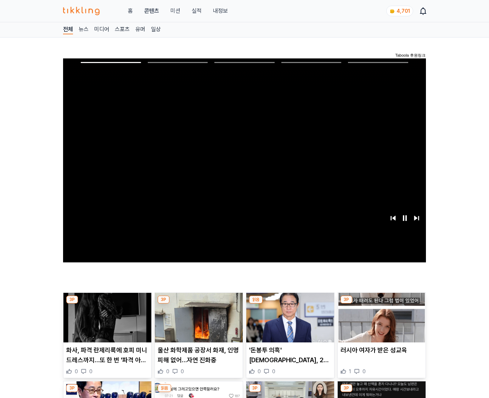
click at [380, 323] on img at bounding box center [382, 318] width 88 height 50
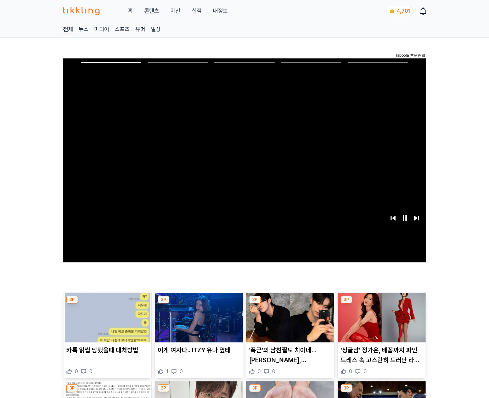
click at [380, 323] on img at bounding box center [382, 318] width 88 height 50
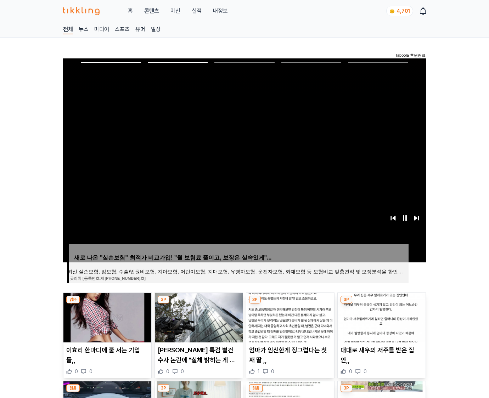
click at [380, 323] on img at bounding box center [382, 318] width 88 height 50
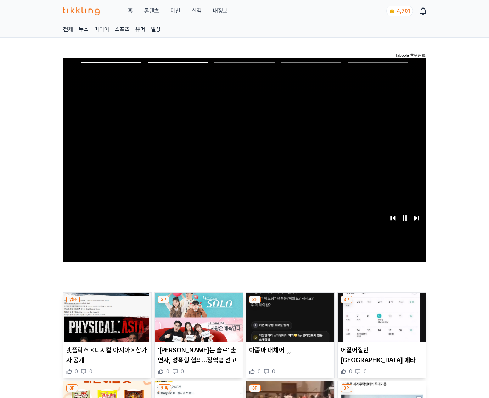
click at [380, 323] on img at bounding box center [382, 318] width 88 height 50
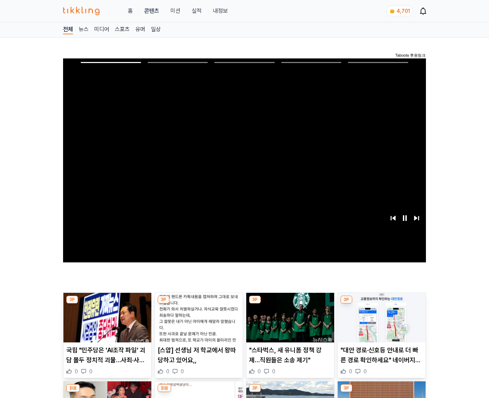
click at [380, 323] on img at bounding box center [382, 318] width 88 height 50
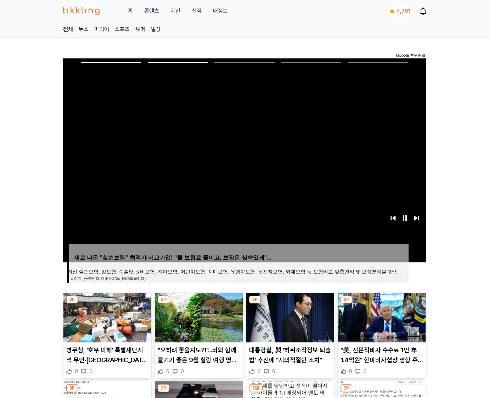
click at [380, 323] on img at bounding box center [382, 318] width 88 height 50
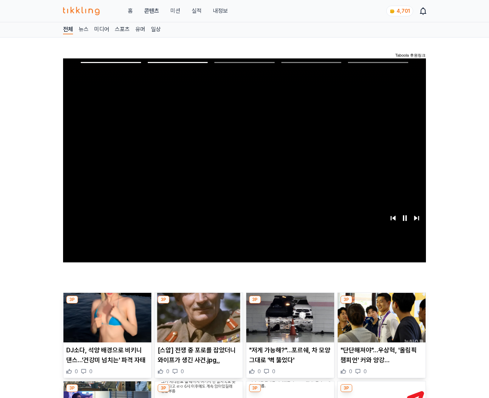
click at [380, 323] on img at bounding box center [382, 318] width 88 height 50
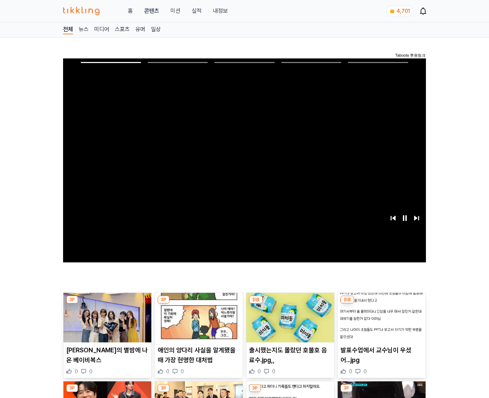
click at [380, 323] on img at bounding box center [382, 318] width 88 height 50
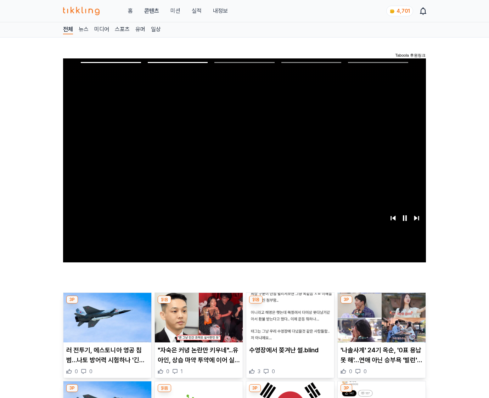
click at [380, 323] on img at bounding box center [382, 318] width 88 height 50
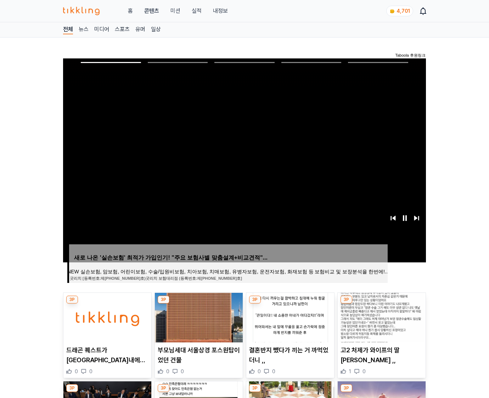
click at [380, 323] on img at bounding box center [382, 318] width 88 height 50
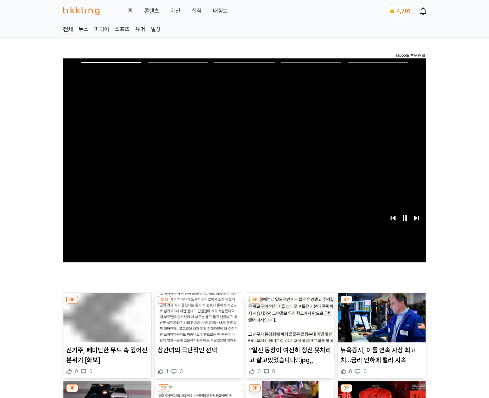
click at [380, 323] on img at bounding box center [382, 318] width 88 height 50
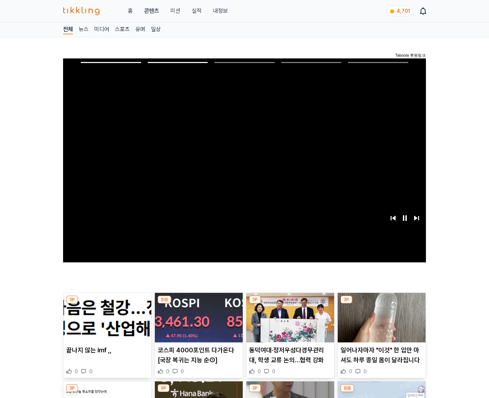
click at [380, 323] on img at bounding box center [382, 318] width 88 height 50
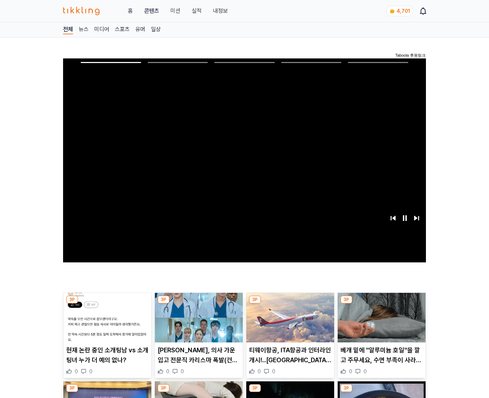
click at [380, 323] on img at bounding box center [382, 318] width 88 height 50
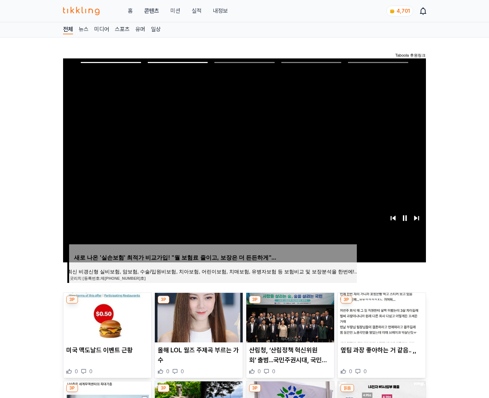
click at [380, 323] on img at bounding box center [382, 318] width 88 height 50
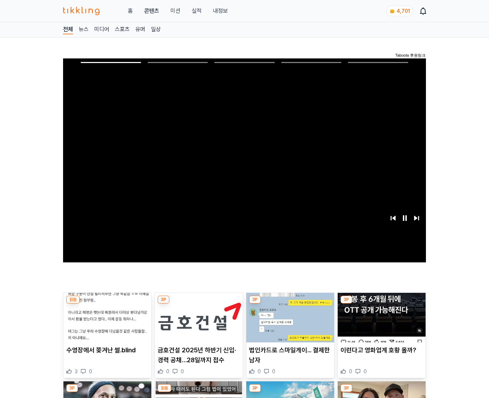
click at [380, 323] on img at bounding box center [382, 318] width 88 height 50
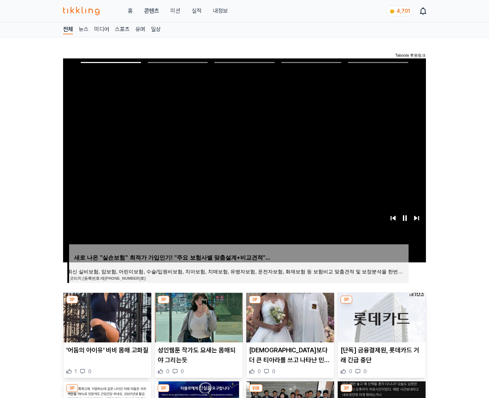
click at [380, 323] on img at bounding box center [382, 318] width 88 height 50
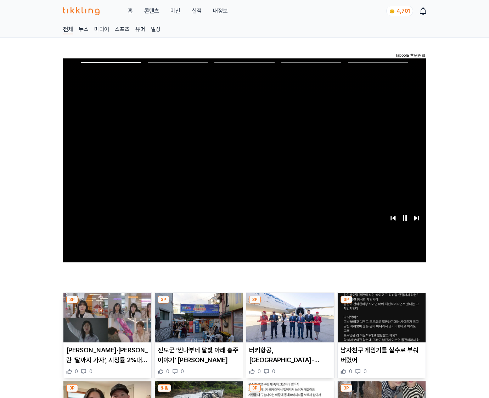
click at [380, 323] on img at bounding box center [382, 318] width 88 height 50
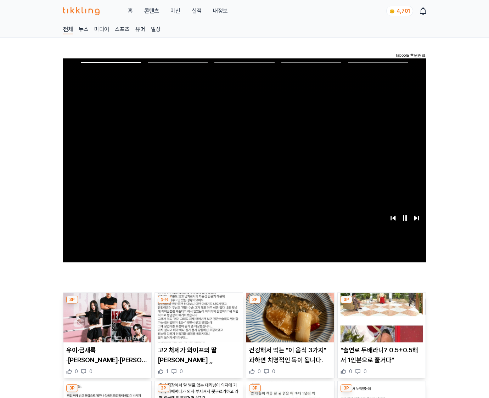
click at [380, 323] on img at bounding box center [382, 318] width 88 height 50
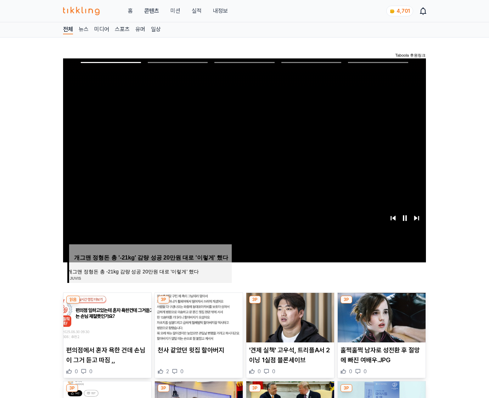
click at [380, 323] on img at bounding box center [382, 318] width 88 height 50
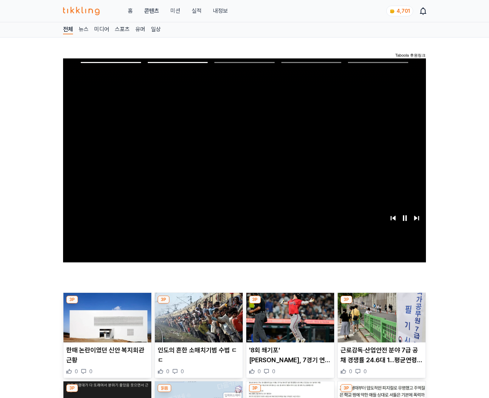
click at [380, 323] on img at bounding box center [382, 318] width 88 height 50
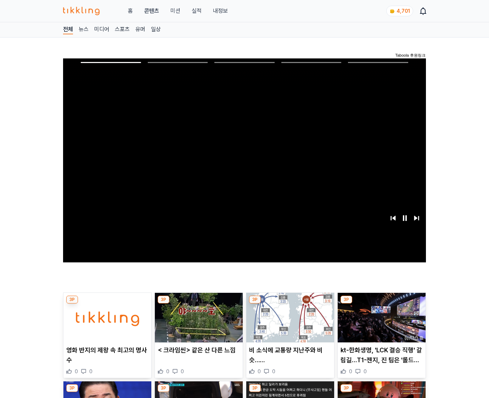
click at [380, 323] on img at bounding box center [382, 318] width 88 height 50
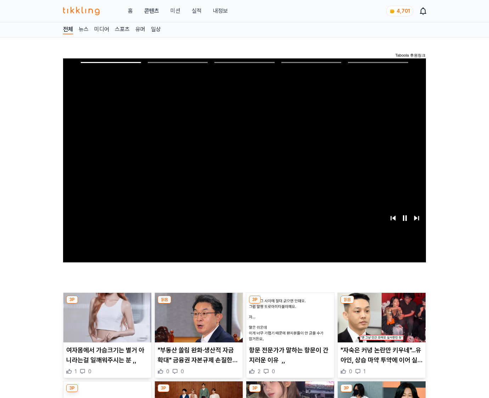
click at [380, 323] on img at bounding box center [382, 318] width 88 height 50
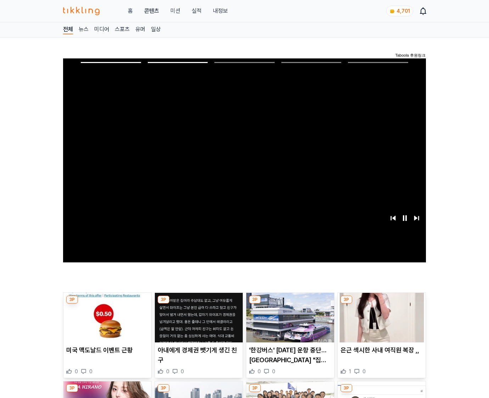
click at [380, 323] on img at bounding box center [382, 318] width 88 height 50
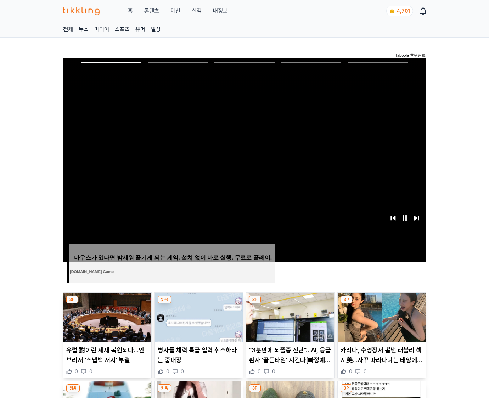
click at [380, 323] on img at bounding box center [382, 318] width 88 height 50
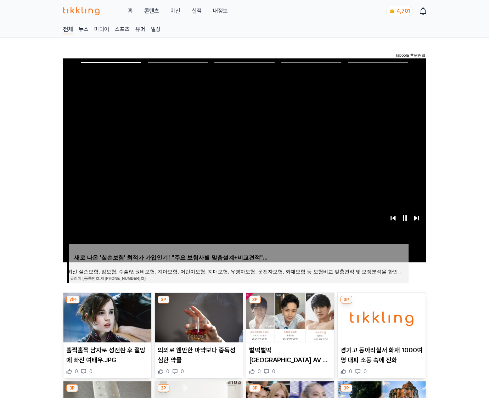
click at [380, 323] on img at bounding box center [382, 318] width 88 height 50
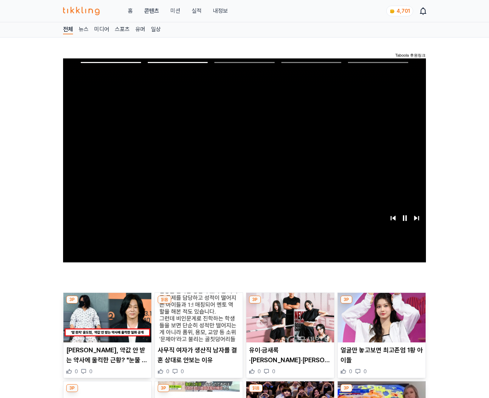
click at [380, 323] on img at bounding box center [382, 318] width 88 height 50
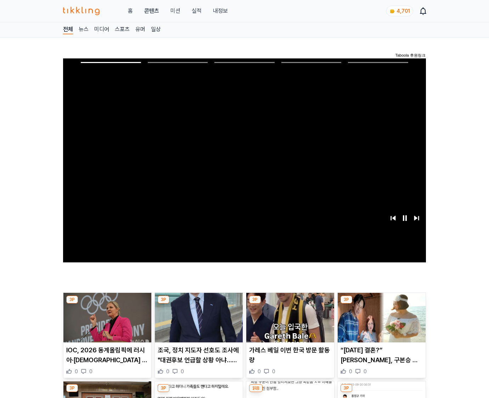
click at [380, 323] on img at bounding box center [382, 318] width 88 height 50
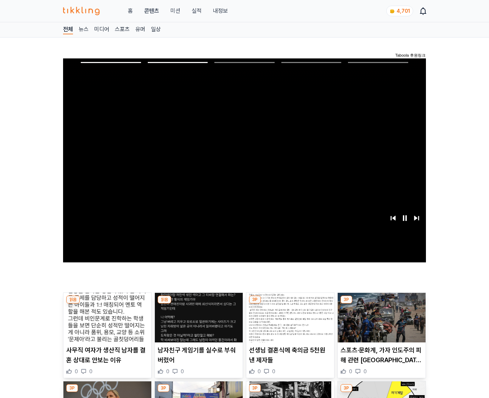
click at [380, 323] on img at bounding box center [382, 318] width 88 height 50
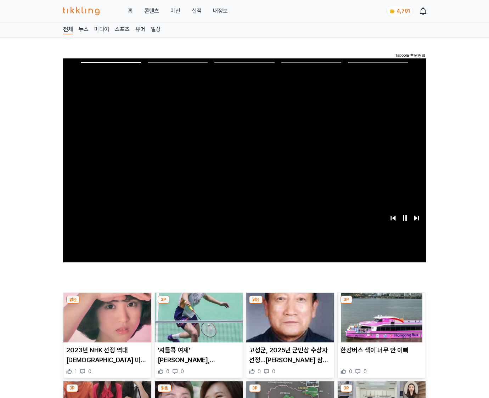
click at [380, 323] on img at bounding box center [382, 318] width 88 height 50
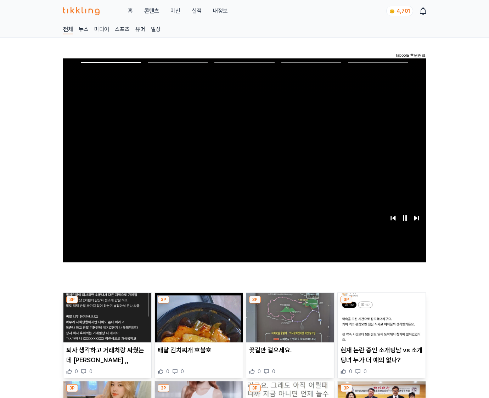
click at [380, 323] on img at bounding box center [382, 318] width 88 height 50
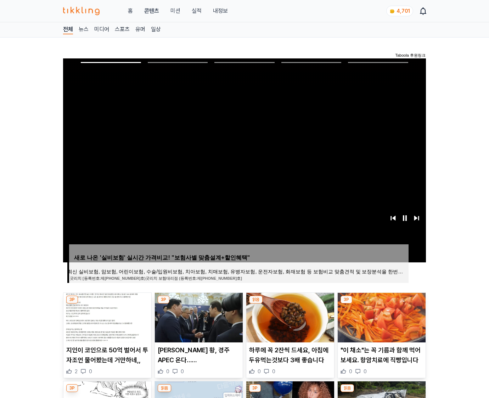
click at [380, 323] on img at bounding box center [382, 318] width 88 height 50
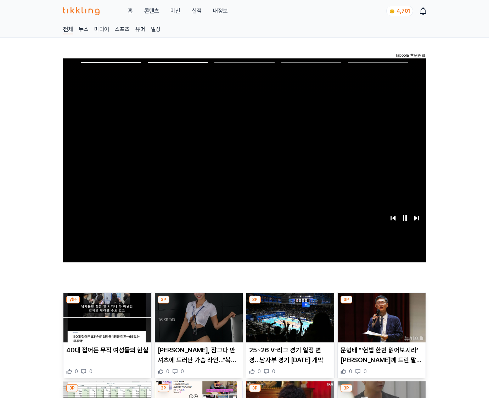
click at [380, 323] on img at bounding box center [382, 318] width 88 height 50
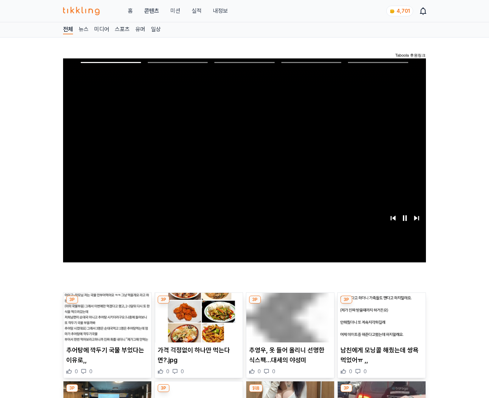
click at [380, 323] on img at bounding box center [382, 318] width 88 height 50
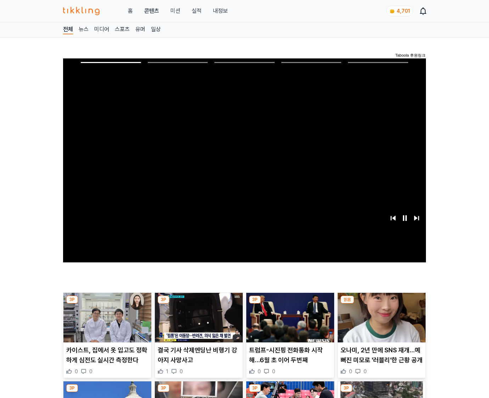
click at [380, 323] on img at bounding box center [382, 318] width 88 height 50
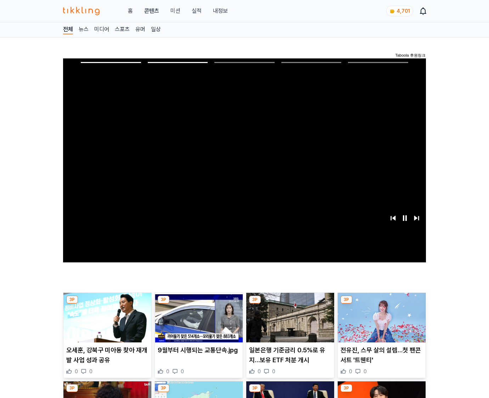
click at [380, 323] on img at bounding box center [382, 318] width 88 height 50
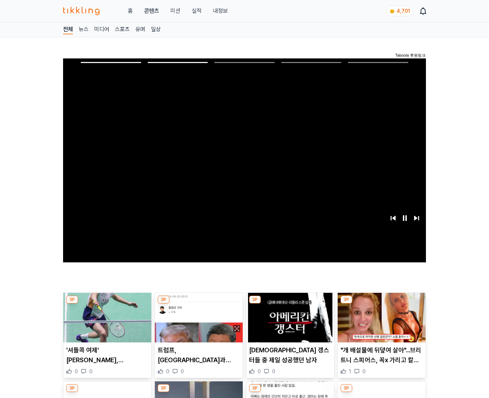
click at [380, 323] on img at bounding box center [382, 318] width 88 height 50
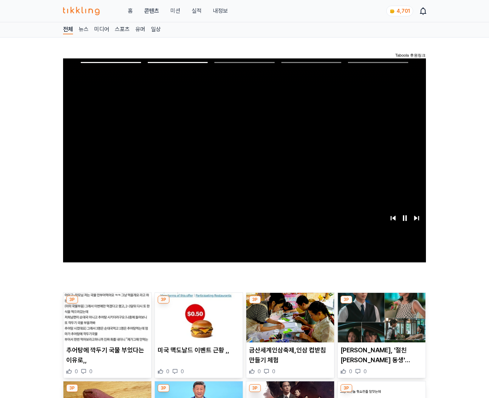
click at [380, 323] on img at bounding box center [382, 318] width 88 height 50
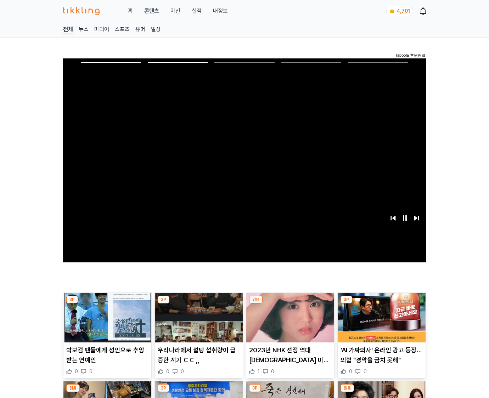
click at [380, 323] on img at bounding box center [382, 318] width 88 height 50
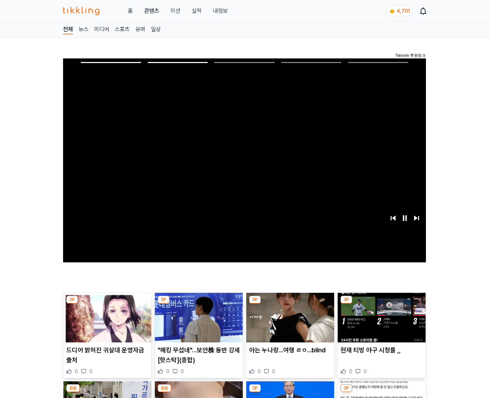
click at [380, 323] on img at bounding box center [382, 318] width 88 height 50
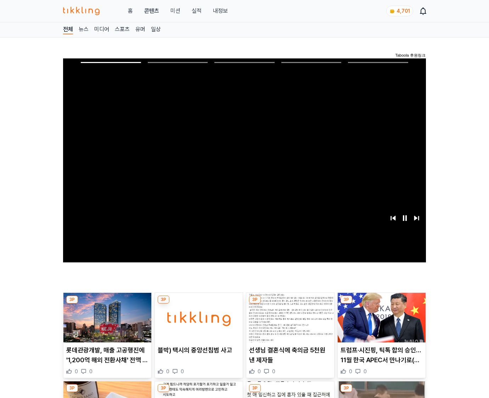
click at [380, 323] on img at bounding box center [382, 318] width 88 height 50
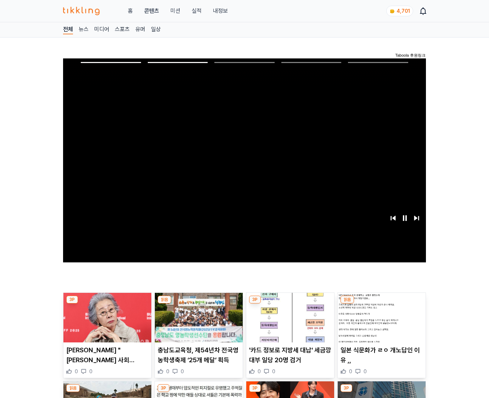
click at [380, 323] on img at bounding box center [382, 318] width 88 height 50
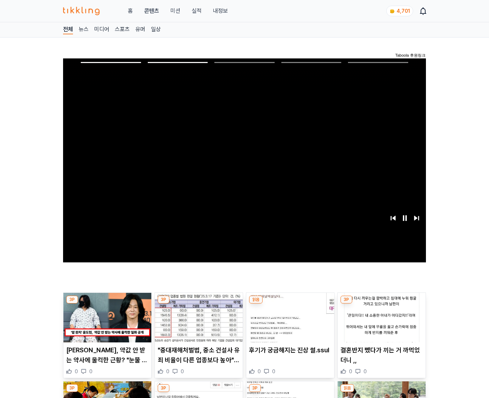
click at [380, 323] on img at bounding box center [382, 318] width 88 height 50
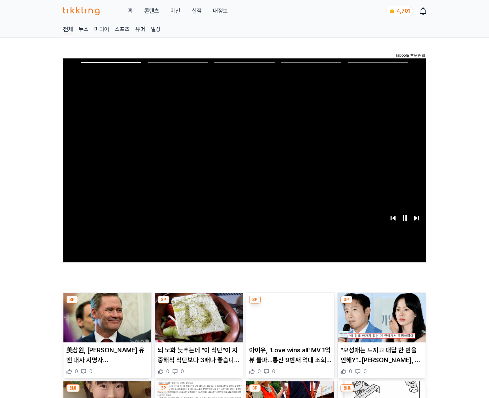
click at [380, 323] on img at bounding box center [382, 318] width 88 height 50
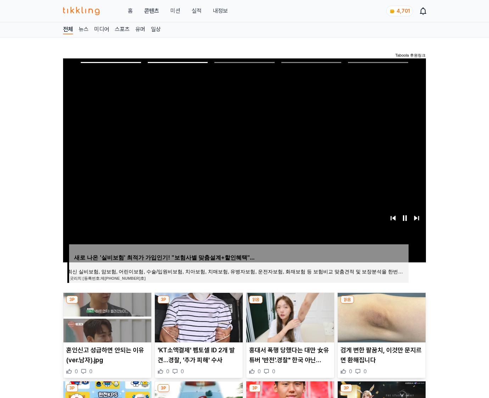
click at [380, 323] on img at bounding box center [382, 318] width 88 height 50
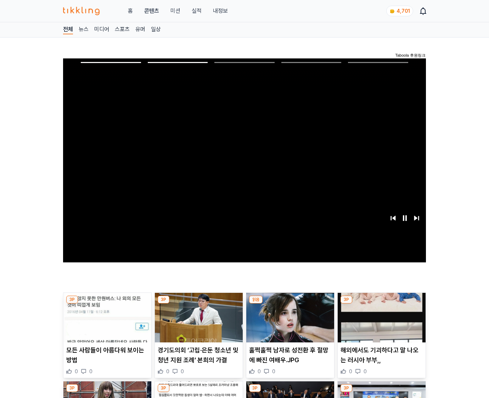
click at [380, 323] on img at bounding box center [382, 318] width 88 height 50
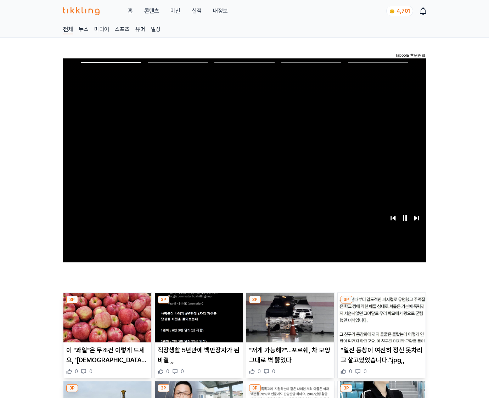
click at [380, 323] on img at bounding box center [382, 318] width 88 height 50
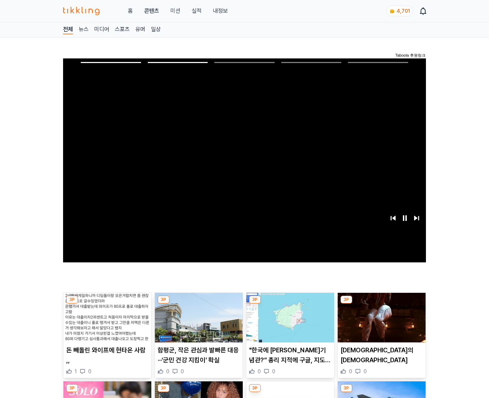
click at [380, 323] on img at bounding box center [382, 318] width 88 height 50
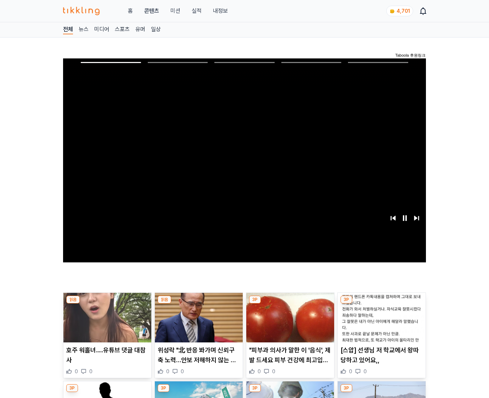
click at [380, 323] on img at bounding box center [382, 318] width 88 height 50
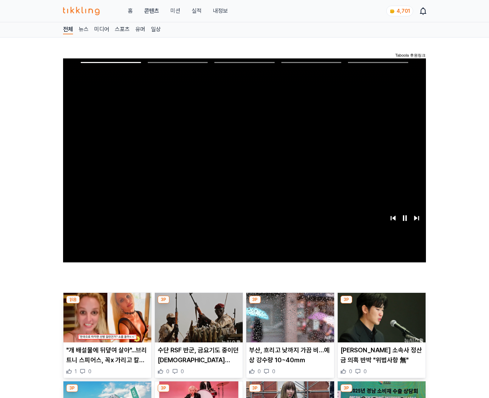
click at [380, 323] on img at bounding box center [382, 318] width 88 height 50
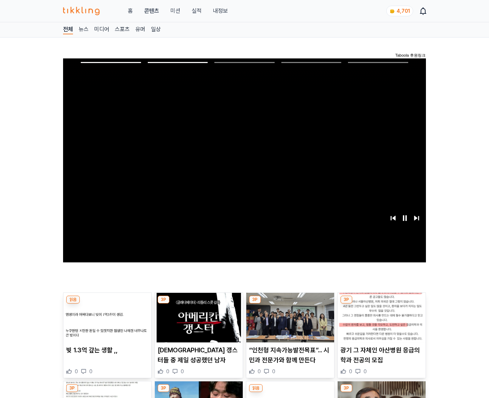
click at [380, 323] on img at bounding box center [382, 318] width 88 height 50
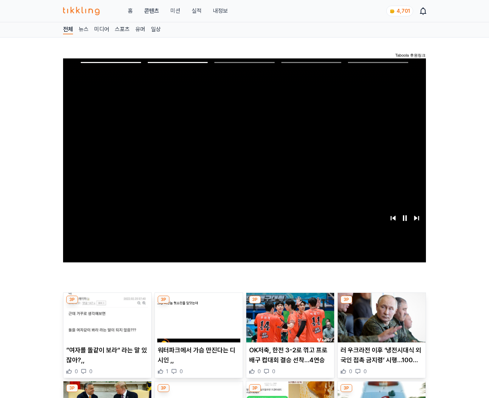
click at [380, 323] on img at bounding box center [382, 318] width 88 height 50
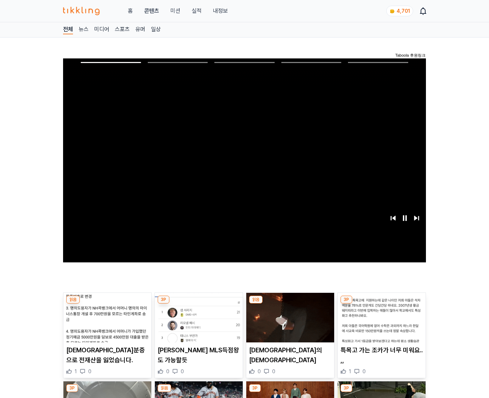
click at [380, 323] on img at bounding box center [382, 318] width 88 height 50
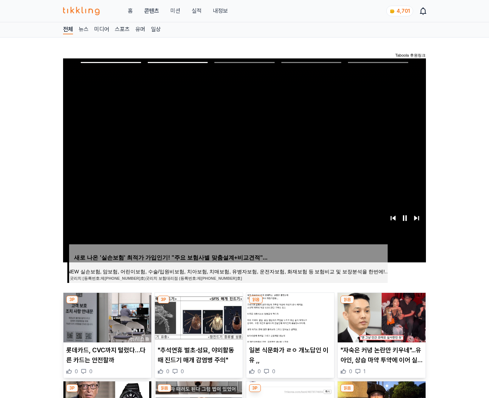
click at [380, 323] on img at bounding box center [382, 318] width 88 height 50
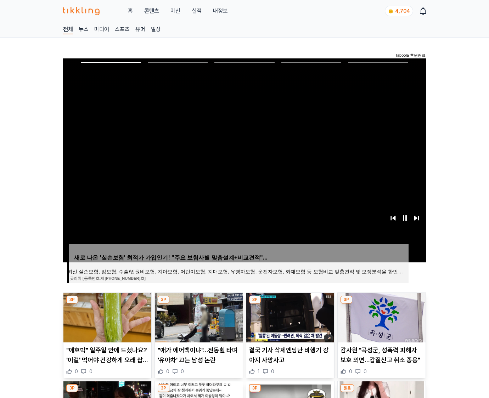
click at [380, 323] on img at bounding box center [382, 318] width 88 height 50
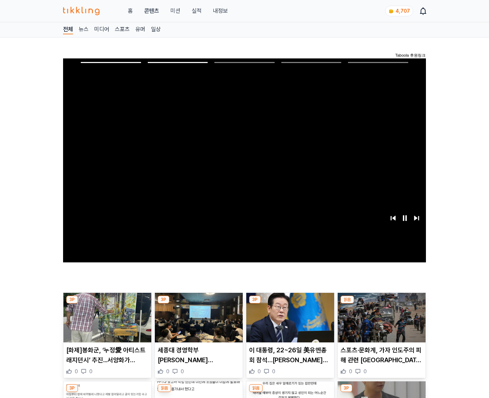
click at [380, 323] on img at bounding box center [382, 318] width 88 height 50
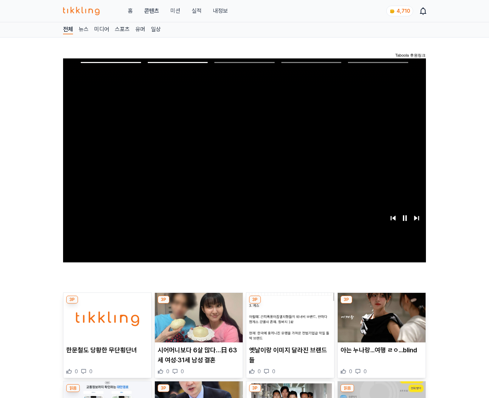
click at [380, 323] on img at bounding box center [382, 318] width 88 height 50
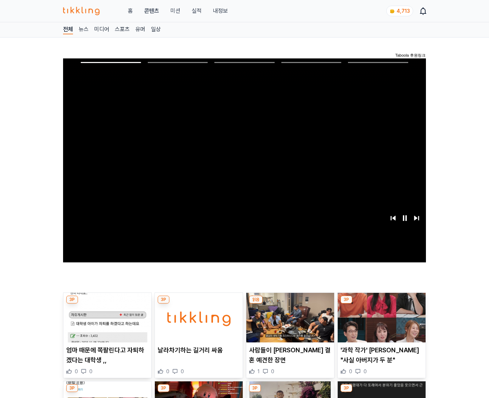
click at [380, 323] on img at bounding box center [382, 318] width 88 height 50
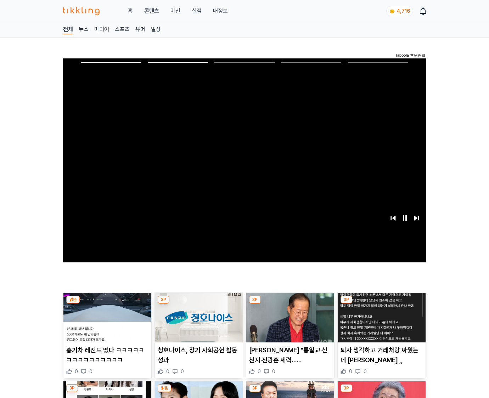
click at [380, 323] on img at bounding box center [382, 318] width 88 height 50
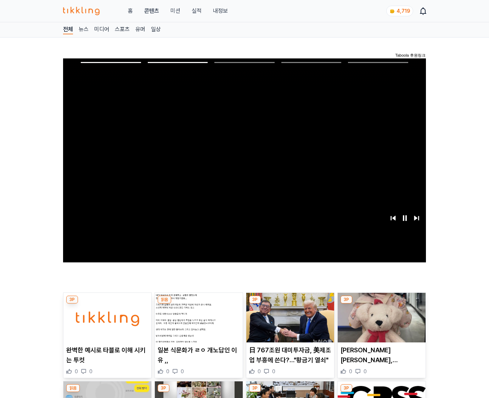
click at [380, 323] on img at bounding box center [382, 318] width 88 height 50
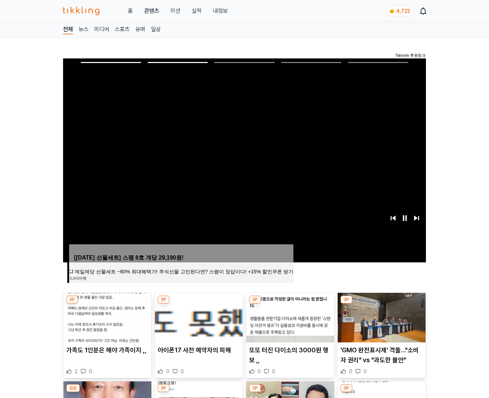
click at [380, 323] on img at bounding box center [382, 318] width 88 height 50
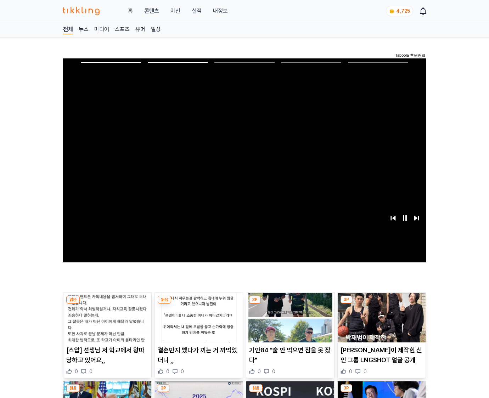
click at [380, 323] on img at bounding box center [382, 318] width 88 height 50
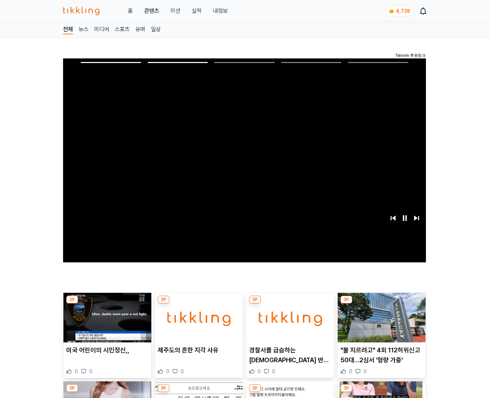
click at [380, 323] on img at bounding box center [382, 318] width 88 height 50
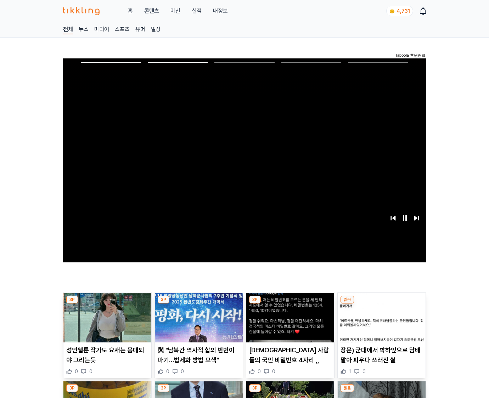
click at [380, 323] on img at bounding box center [382, 318] width 88 height 50
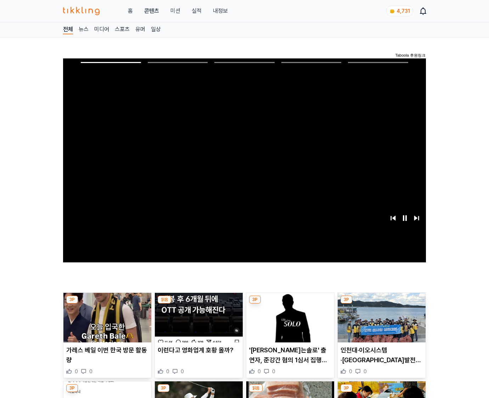
click at [380, 323] on img at bounding box center [382, 318] width 88 height 50
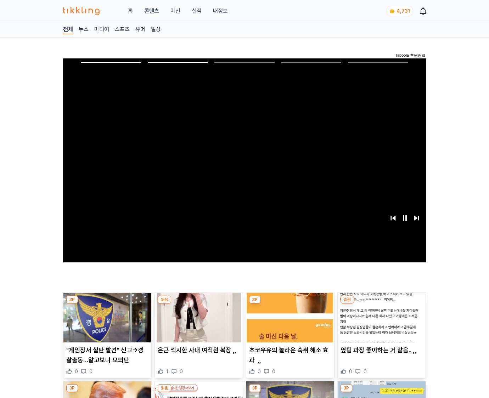
click at [380, 323] on img at bounding box center [382, 318] width 88 height 50
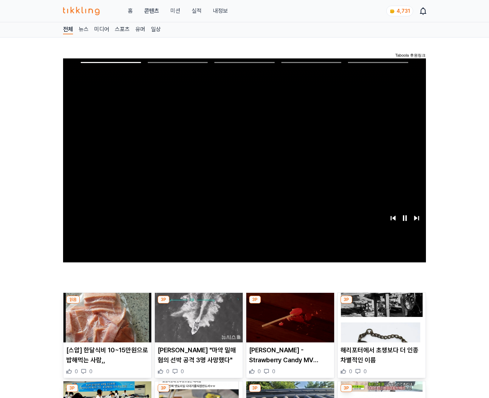
click at [380, 323] on img at bounding box center [382, 318] width 88 height 50
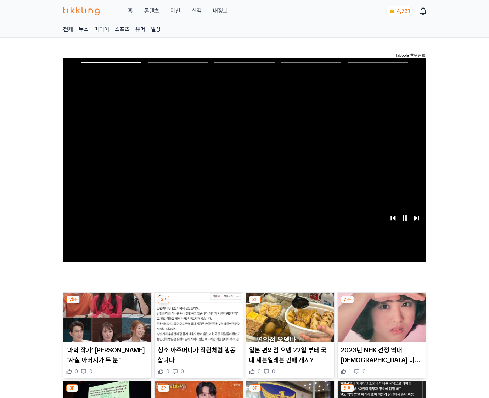
click at [380, 323] on img at bounding box center [382, 318] width 88 height 50
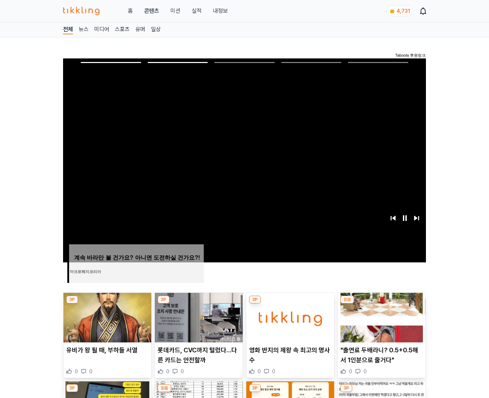
click at [380, 323] on img at bounding box center [382, 318] width 88 height 50
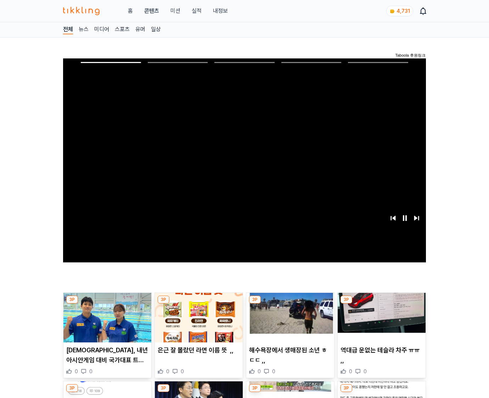
click at [380, 323] on img at bounding box center [382, 318] width 88 height 50
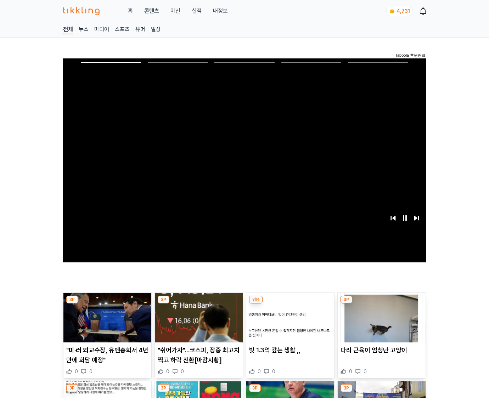
click at [380, 323] on img at bounding box center [382, 318] width 88 height 50
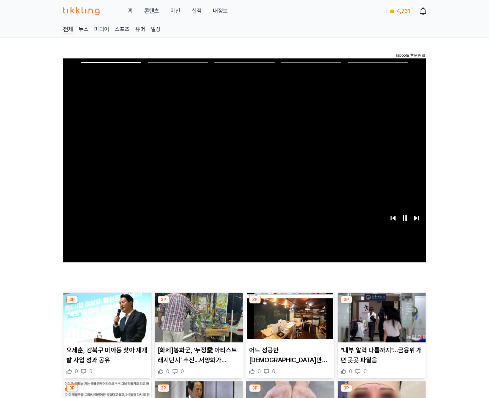
click at [380, 323] on img at bounding box center [382, 318] width 88 height 50
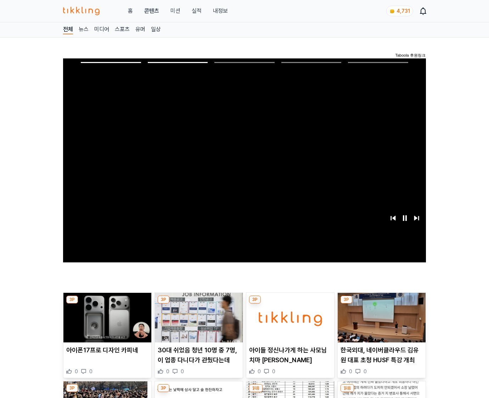
click at [380, 323] on img at bounding box center [382, 318] width 88 height 50
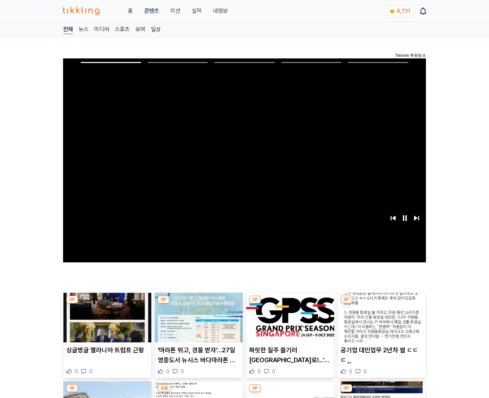
click at [380, 323] on img at bounding box center [382, 318] width 88 height 50
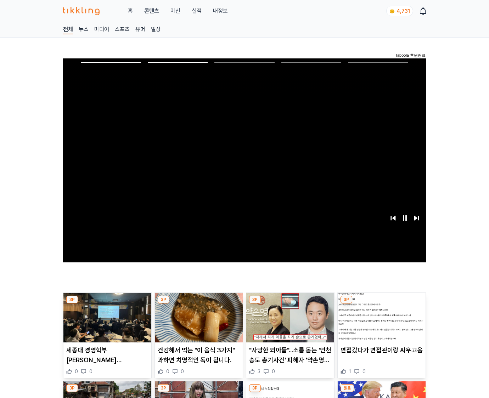
click at [380, 323] on img at bounding box center [382, 318] width 88 height 50
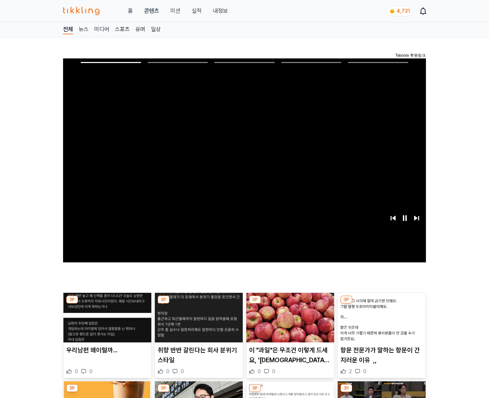
click at [380, 323] on img at bounding box center [382, 318] width 88 height 50
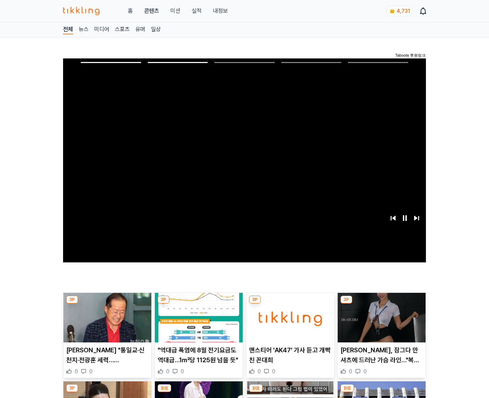
click at [380, 323] on img at bounding box center [382, 318] width 88 height 50
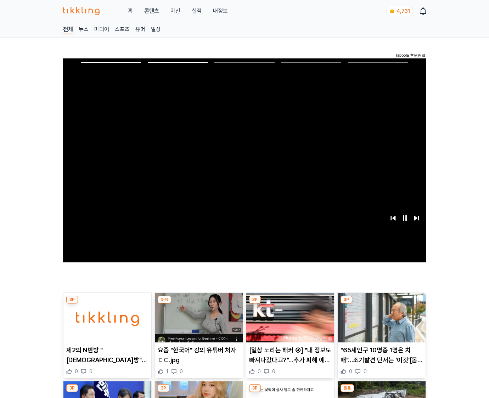
click at [380, 323] on img at bounding box center [382, 318] width 88 height 50
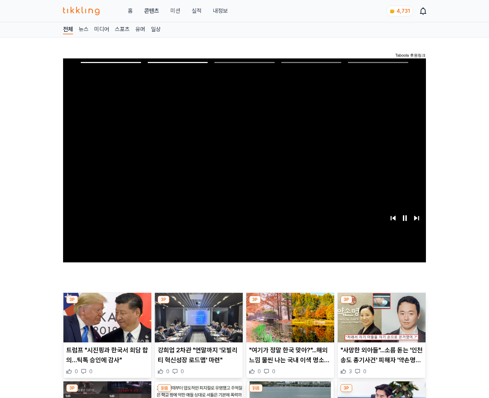
click at [380, 323] on img at bounding box center [382, 318] width 88 height 50
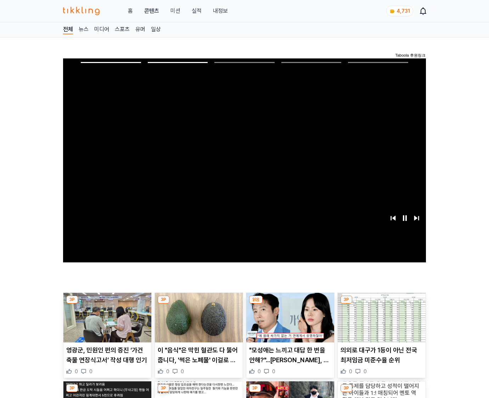
click at [380, 323] on img at bounding box center [382, 318] width 88 height 50
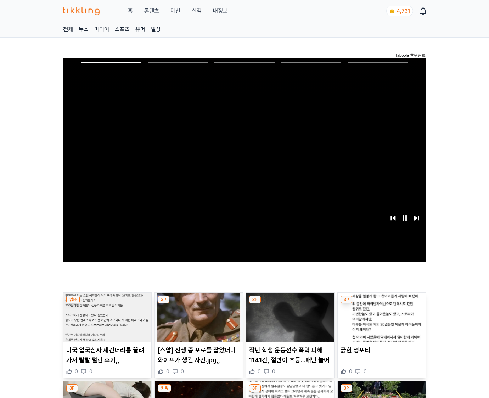
click at [380, 323] on img at bounding box center [382, 318] width 88 height 50
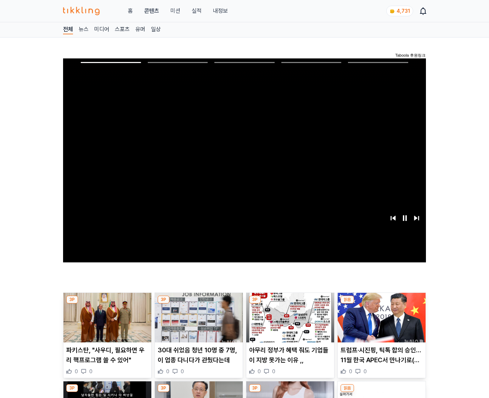
click at [380, 323] on img at bounding box center [382, 318] width 88 height 50
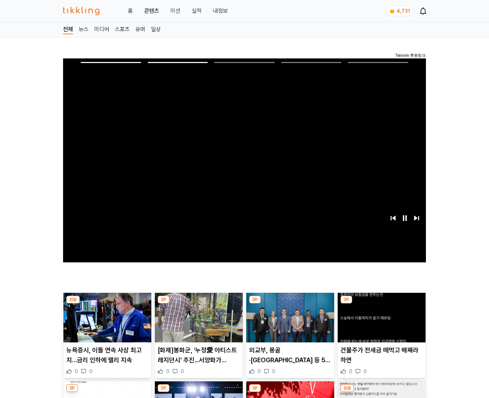
click at [380, 323] on img at bounding box center [382, 318] width 88 height 50
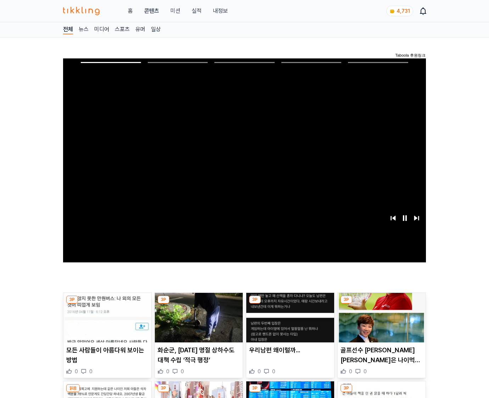
click at [380, 323] on img at bounding box center [382, 318] width 88 height 50
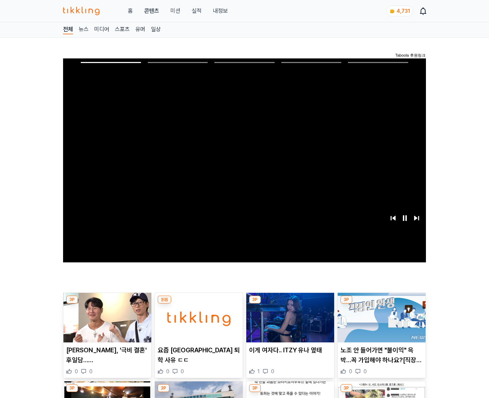
click at [380, 323] on img at bounding box center [382, 318] width 88 height 50
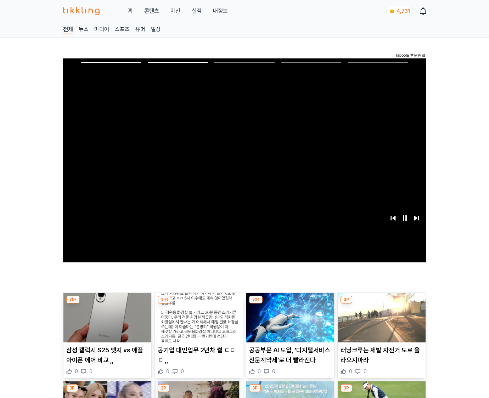
click at [380, 323] on img at bounding box center [382, 318] width 88 height 50
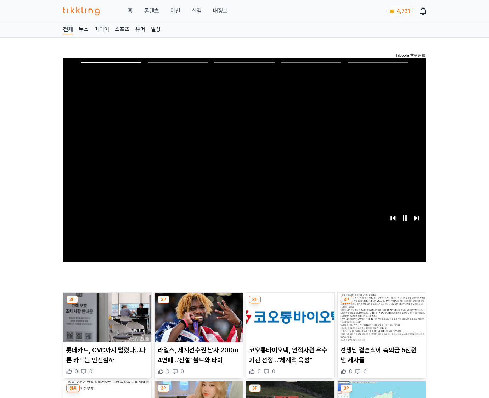
click at [380, 323] on img at bounding box center [382, 318] width 88 height 50
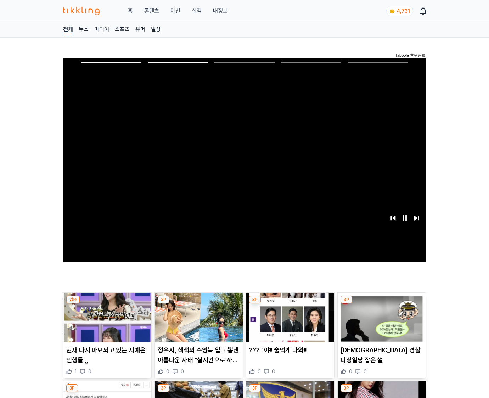
click at [380, 323] on img at bounding box center [382, 318] width 88 height 50
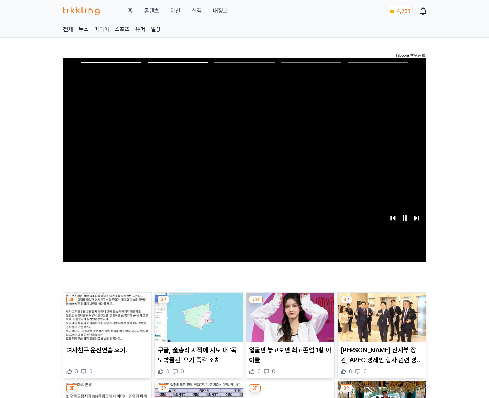
click at [380, 323] on img at bounding box center [382, 318] width 88 height 50
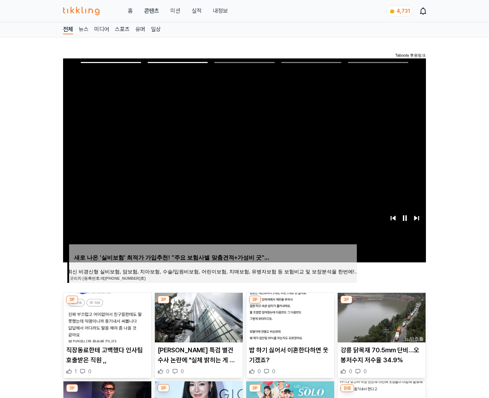
click at [380, 323] on img at bounding box center [382, 318] width 88 height 50
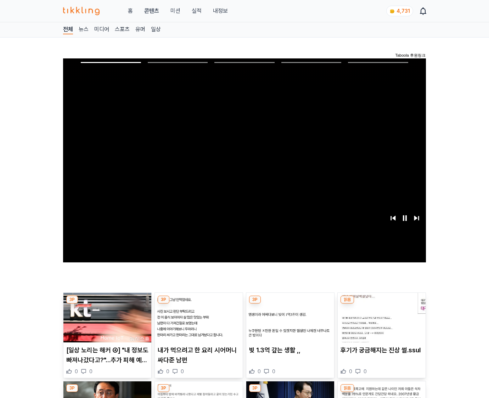
click at [380, 323] on img at bounding box center [382, 318] width 88 height 50
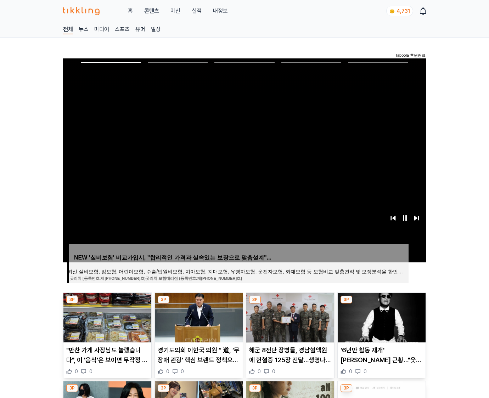
click at [380, 323] on img at bounding box center [382, 318] width 88 height 50
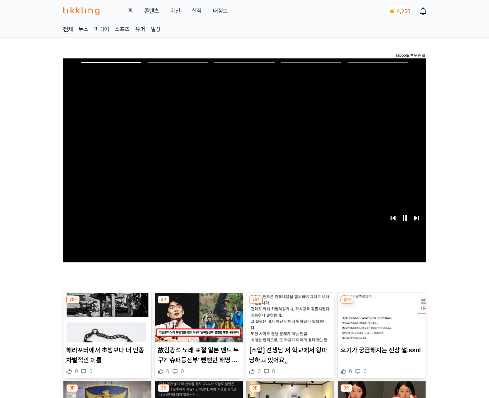
click at [380, 323] on img at bounding box center [382, 318] width 88 height 50
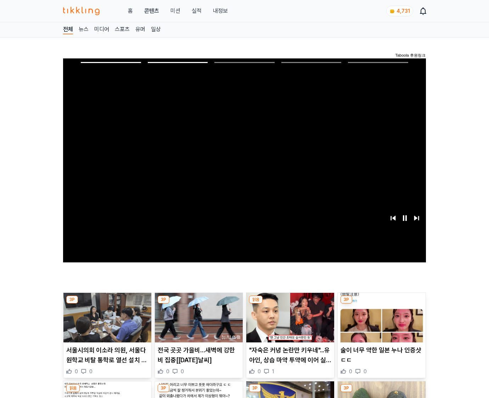
click at [380, 323] on img at bounding box center [382, 318] width 88 height 50
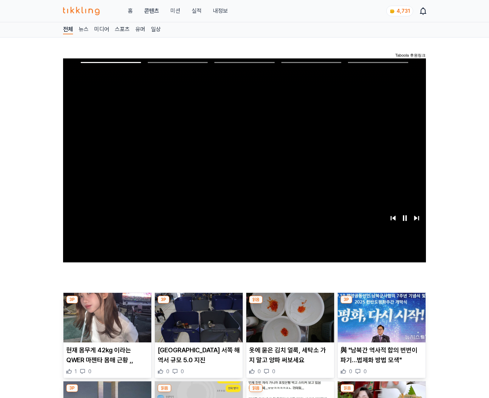
click at [380, 323] on img at bounding box center [382, 318] width 88 height 50
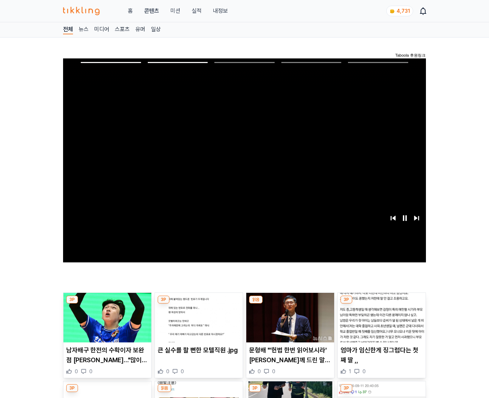
click at [380, 323] on img at bounding box center [382, 318] width 88 height 50
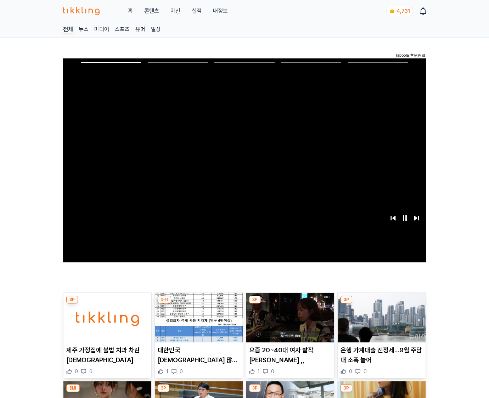
click at [380, 323] on img at bounding box center [382, 318] width 88 height 50
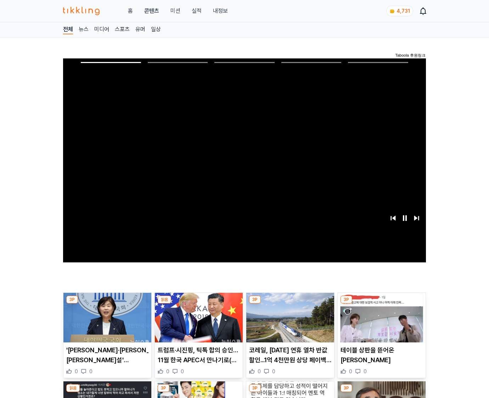
click at [380, 323] on img at bounding box center [382, 318] width 88 height 50
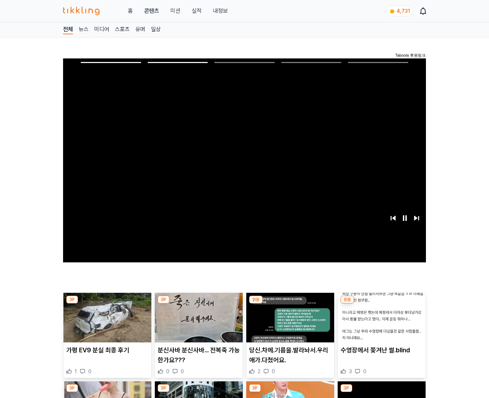
click at [380, 323] on img at bounding box center [382, 318] width 88 height 50
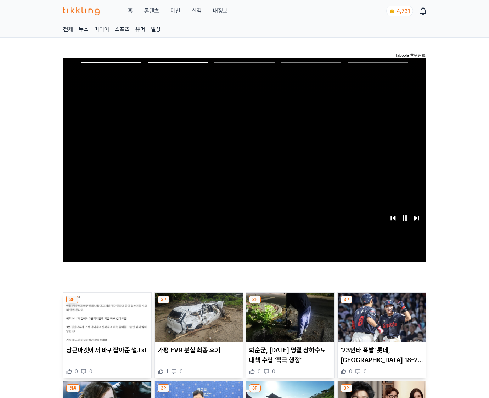
click at [380, 323] on img at bounding box center [382, 318] width 88 height 50
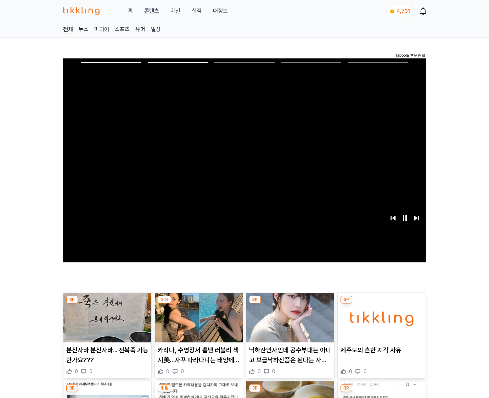
click at [380, 323] on img at bounding box center [382, 318] width 88 height 50
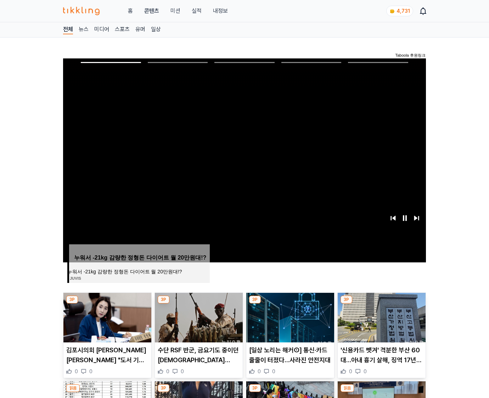
click at [380, 323] on img at bounding box center [382, 318] width 88 height 50
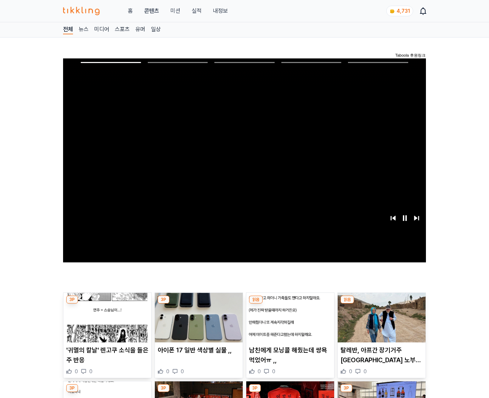
click at [380, 323] on img at bounding box center [382, 318] width 88 height 50
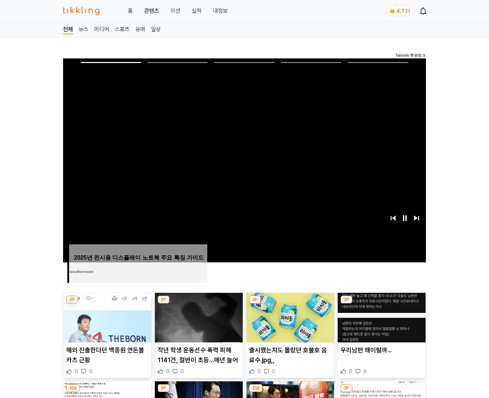
click at [380, 323] on img at bounding box center [382, 318] width 88 height 50
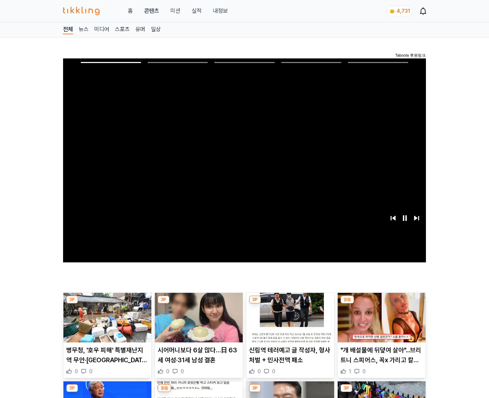
click at [380, 323] on img at bounding box center [382, 318] width 88 height 50
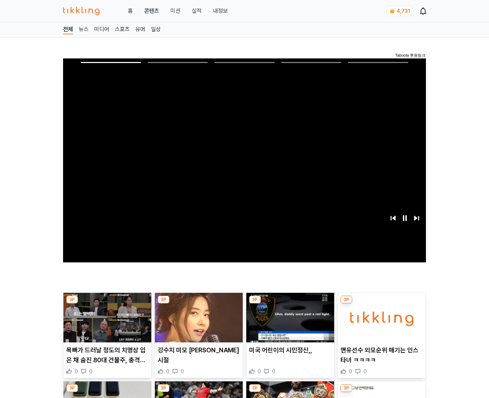
click at [380, 323] on img at bounding box center [382, 318] width 88 height 50
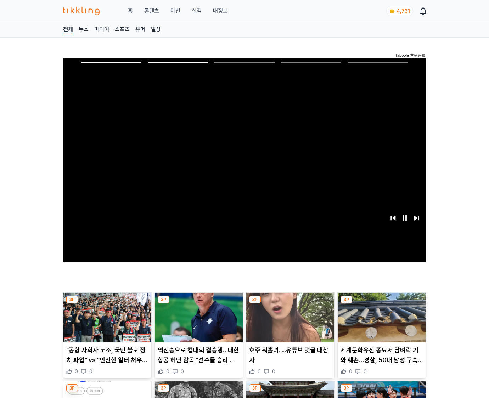
click at [380, 323] on img at bounding box center [382, 318] width 88 height 50
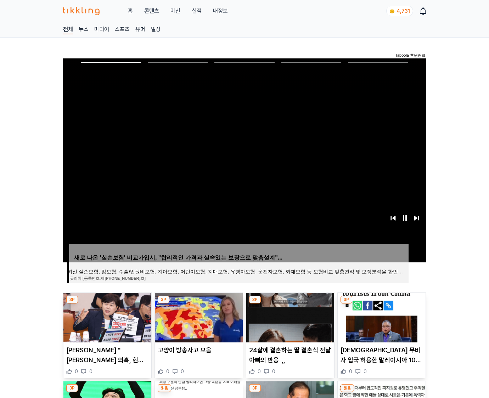
click at [380, 323] on img at bounding box center [382, 318] width 88 height 50
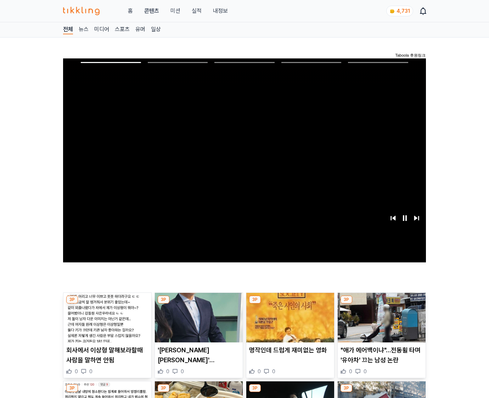
click at [380, 323] on img at bounding box center [382, 318] width 88 height 50
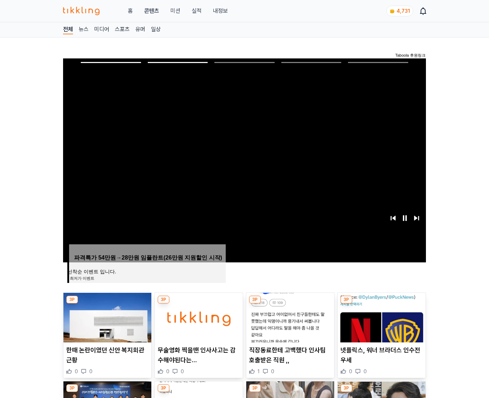
click at [380, 323] on img at bounding box center [382, 318] width 88 height 50
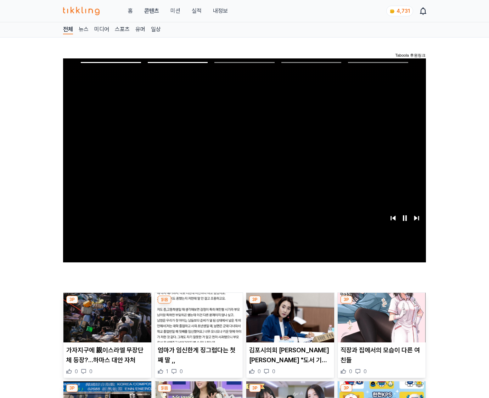
click at [380, 323] on img at bounding box center [382, 318] width 88 height 50
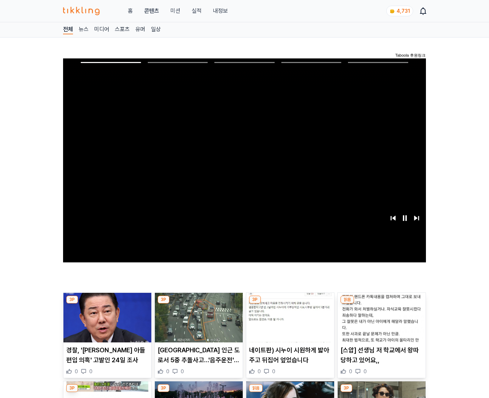
click at [380, 323] on img at bounding box center [382, 318] width 88 height 50
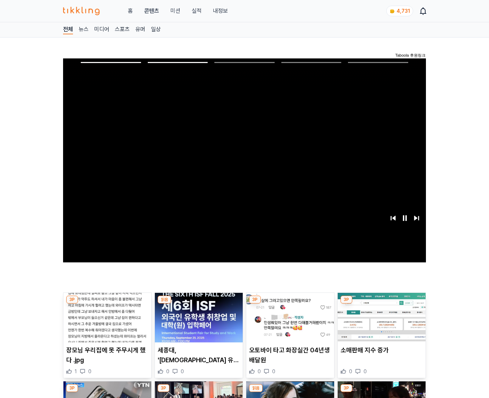
click at [380, 323] on img at bounding box center [382, 318] width 88 height 50
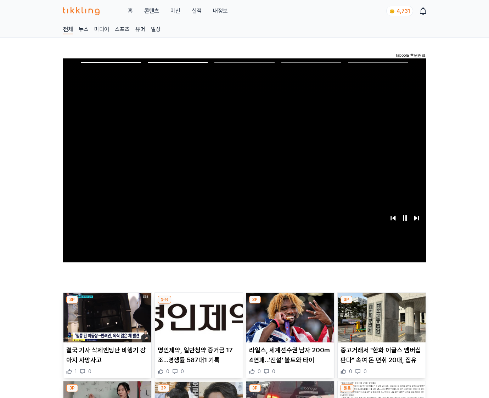
click at [380, 323] on img at bounding box center [382, 318] width 88 height 50
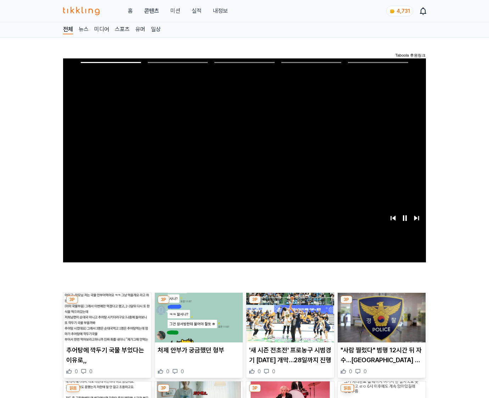
click at [380, 323] on img at bounding box center [382, 318] width 88 height 50
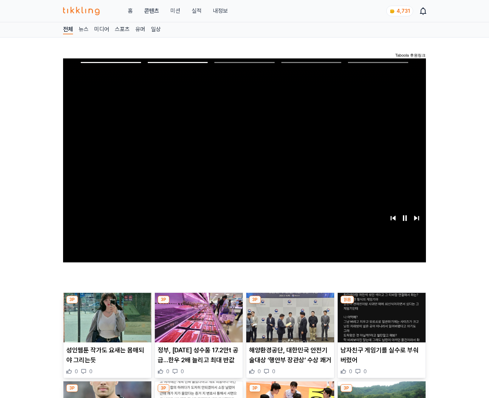
click at [380, 323] on img at bounding box center [382, 318] width 88 height 50
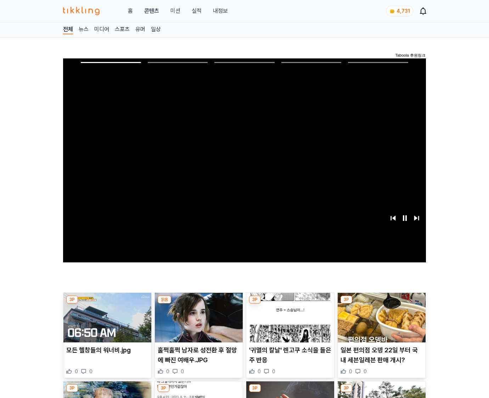
click at [380, 323] on img at bounding box center [382, 318] width 88 height 50
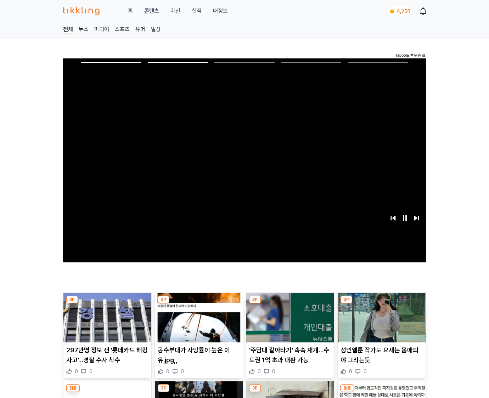
click at [380, 323] on img at bounding box center [382, 318] width 88 height 50
